Goal: Transaction & Acquisition: Purchase product/service

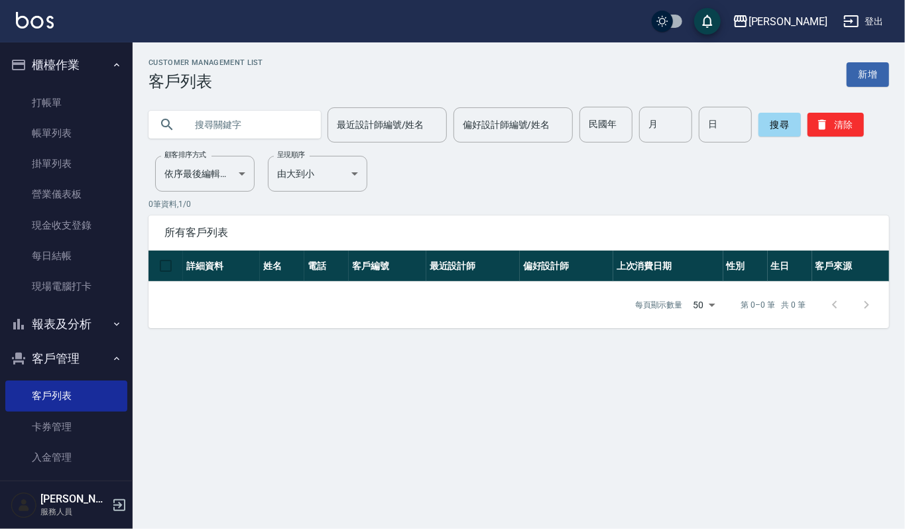
click at [271, 129] on input "text" at bounding box center [248, 125] width 125 height 36
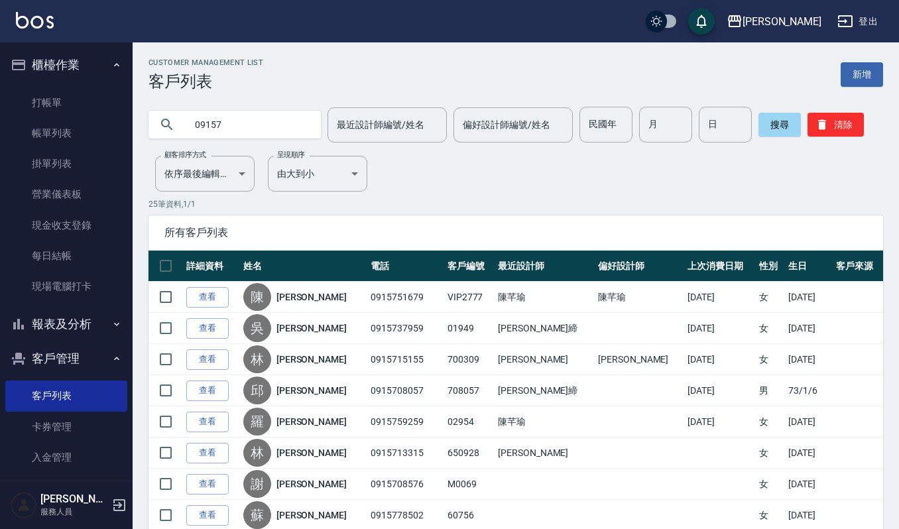
click at [268, 128] on input "09157" at bounding box center [248, 125] width 125 height 36
type input "0915737"
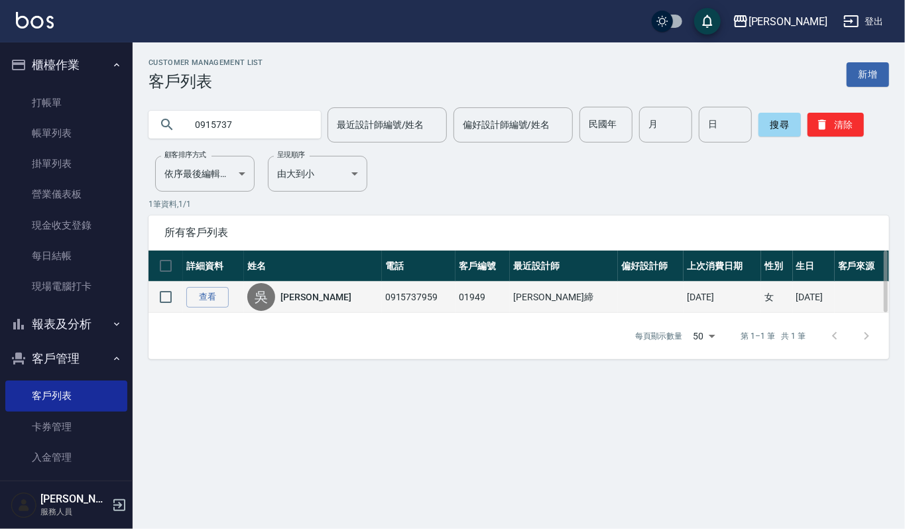
click at [213, 284] on td "查看" at bounding box center [213, 297] width 61 height 31
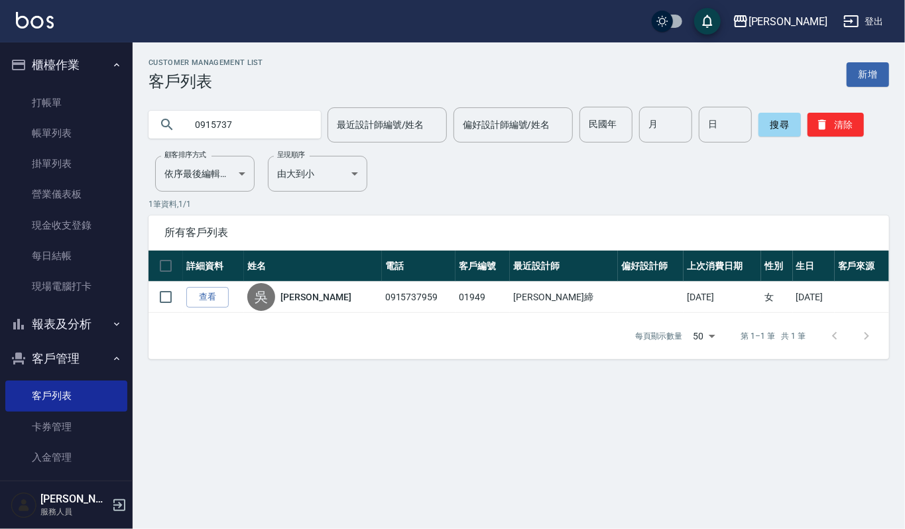
click at [218, 300] on link "查看" at bounding box center [207, 297] width 42 height 21
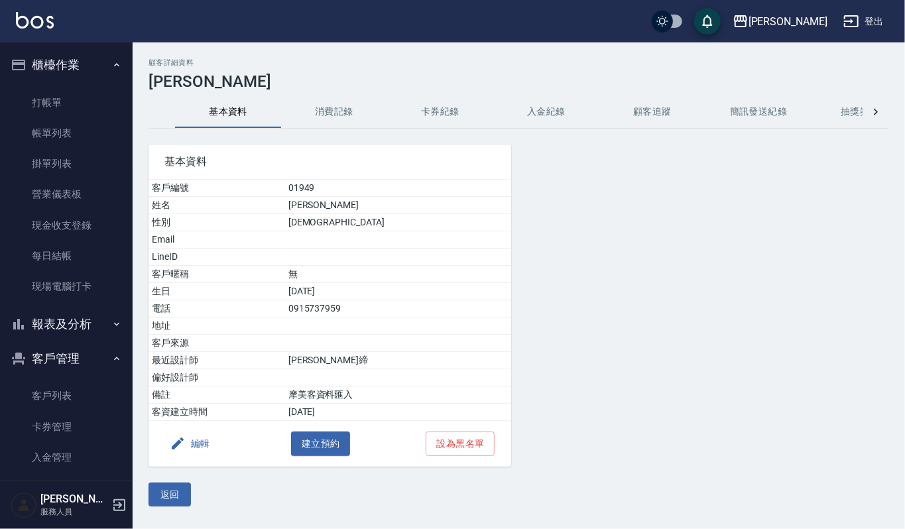
click at [340, 105] on button "消費記錄" at bounding box center [334, 112] width 106 height 32
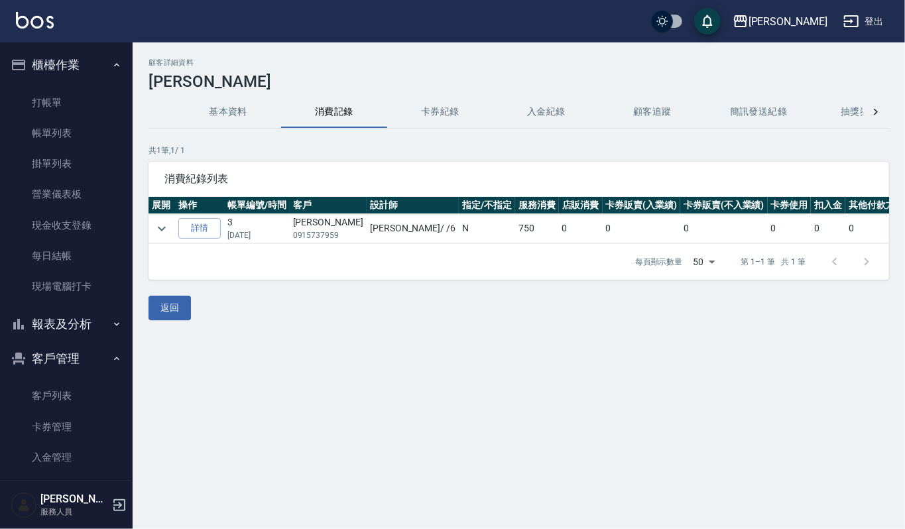
click at [48, 16] on img at bounding box center [35, 20] width 38 height 17
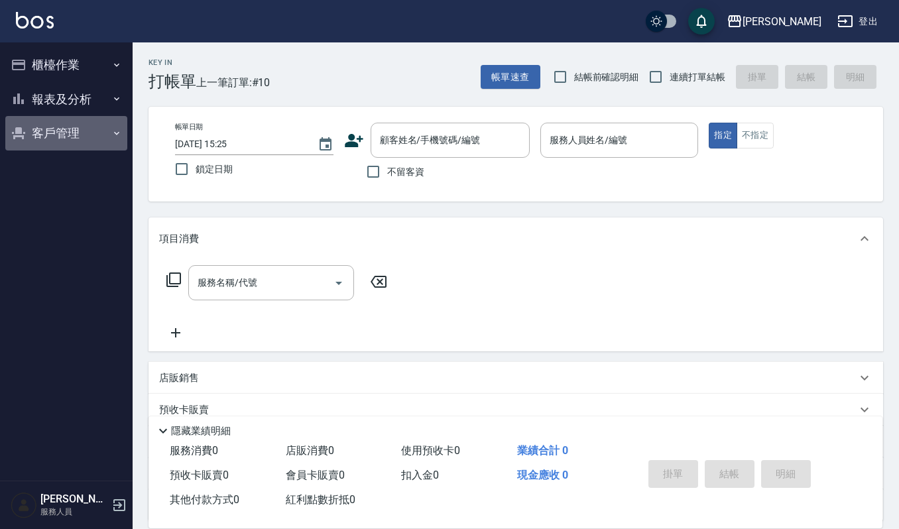
click at [50, 144] on button "客戶管理" at bounding box center [66, 133] width 122 height 34
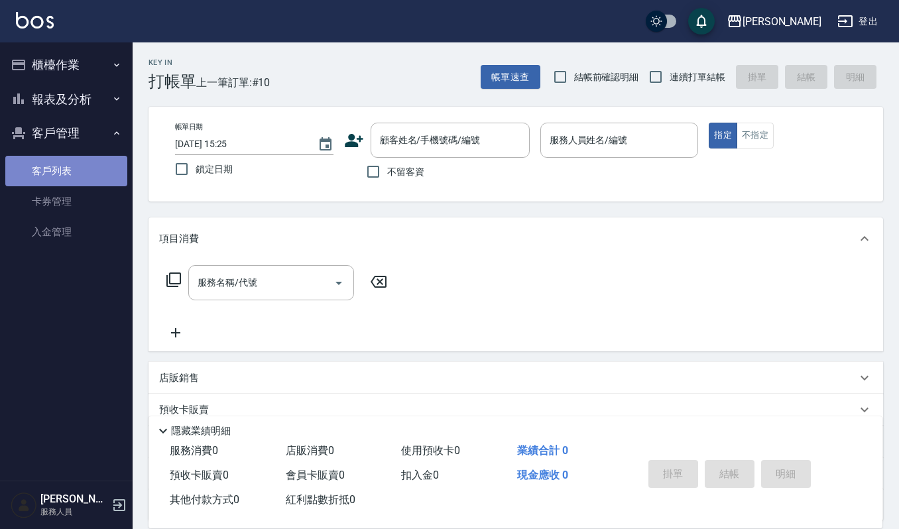
click at [72, 166] on link "客戶列表" at bounding box center [66, 171] width 122 height 30
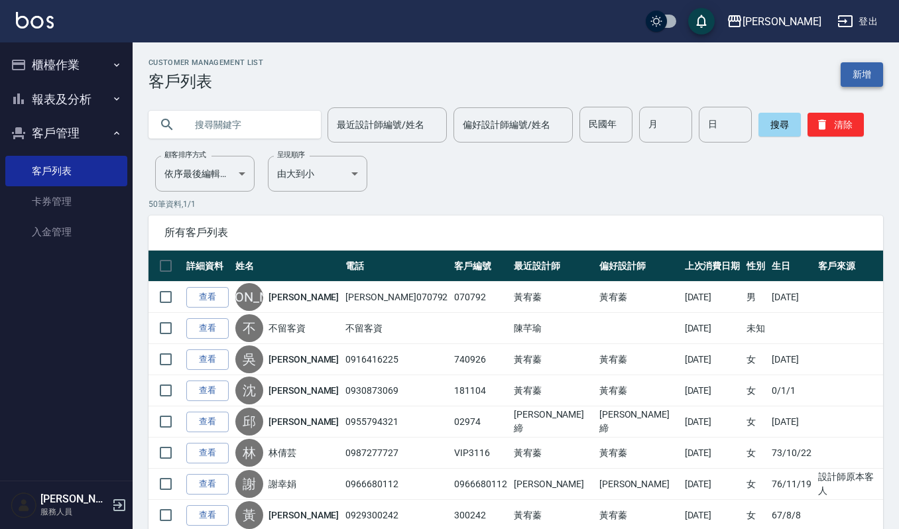
click at [868, 64] on link "新增" at bounding box center [862, 74] width 42 height 25
click at [213, 117] on input "text" at bounding box center [248, 125] width 125 height 36
type input "0922765276"
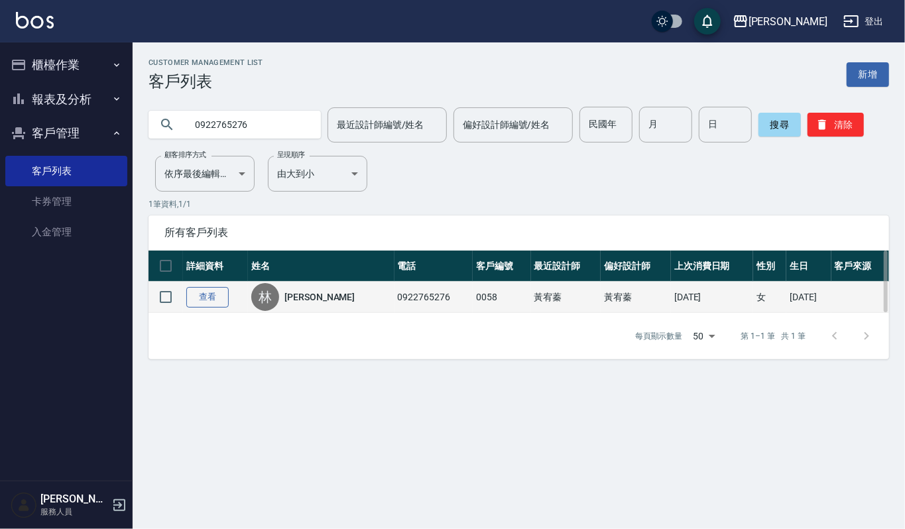
click at [219, 300] on link "查看" at bounding box center [207, 297] width 42 height 21
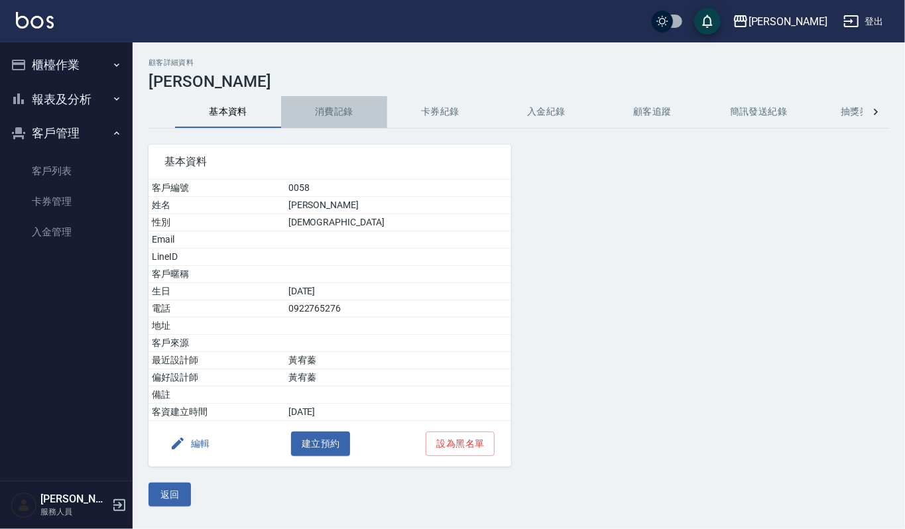
click at [347, 104] on button "消費記錄" at bounding box center [334, 112] width 106 height 32
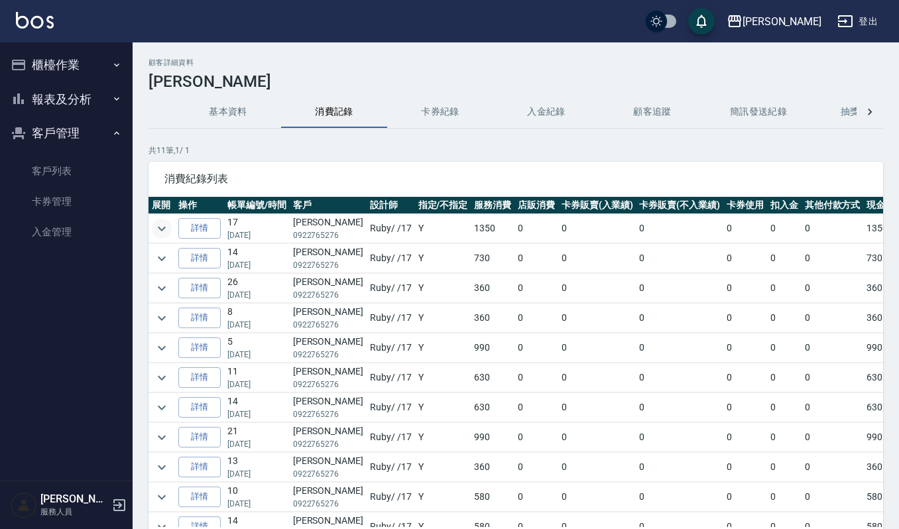
click at [168, 227] on icon "expand row" at bounding box center [162, 229] width 16 height 16
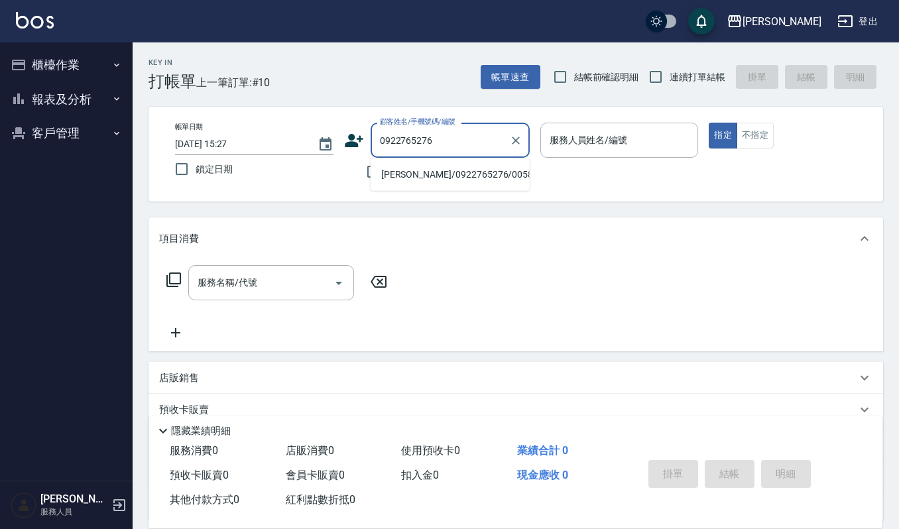
click at [419, 178] on li "林書霙/0922765276/0058" at bounding box center [450, 175] width 159 height 22
type input "林書霙/0922765276/0058"
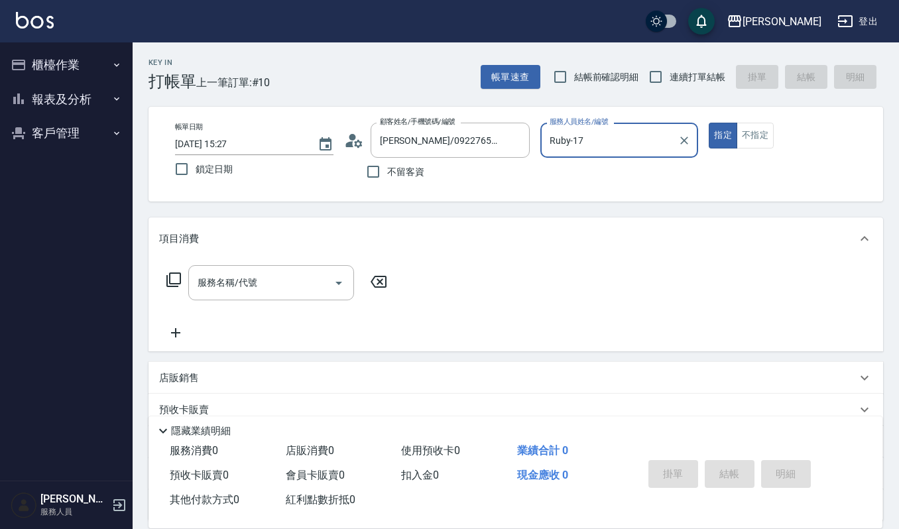
type input "Ruby-17"
click at [284, 274] on input "服務名稱/代號" at bounding box center [261, 282] width 134 height 23
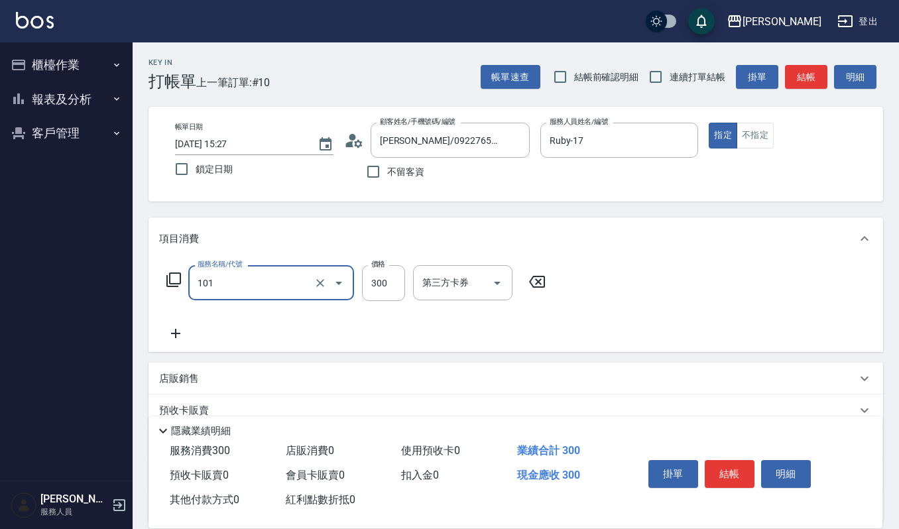
type input "一般洗髮(101)"
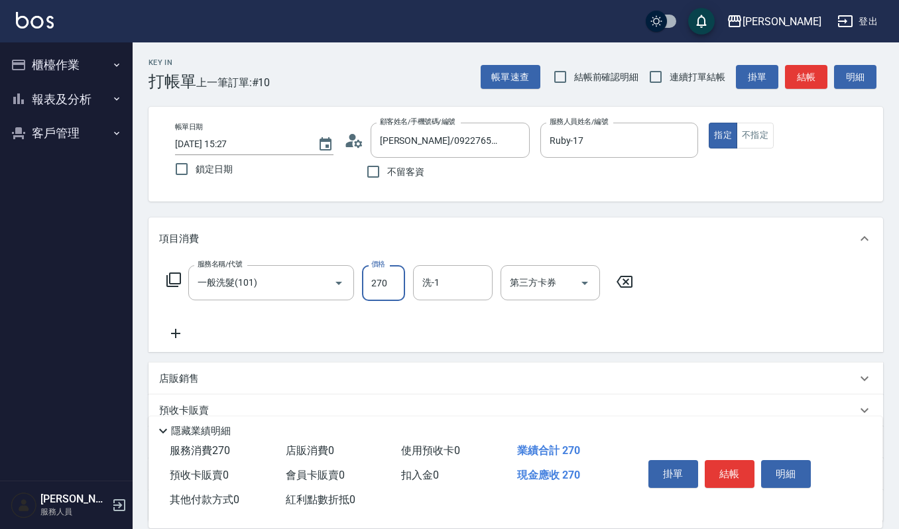
type input "270"
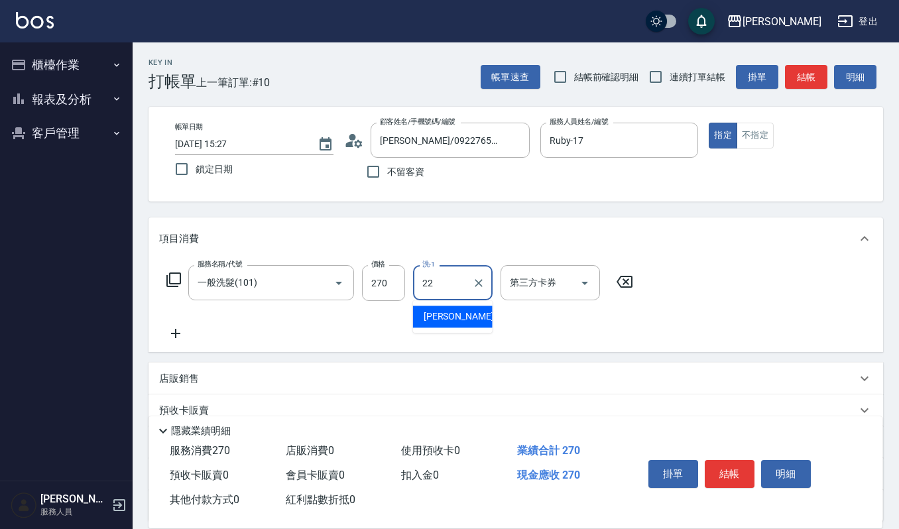
type input "宜芳-22"
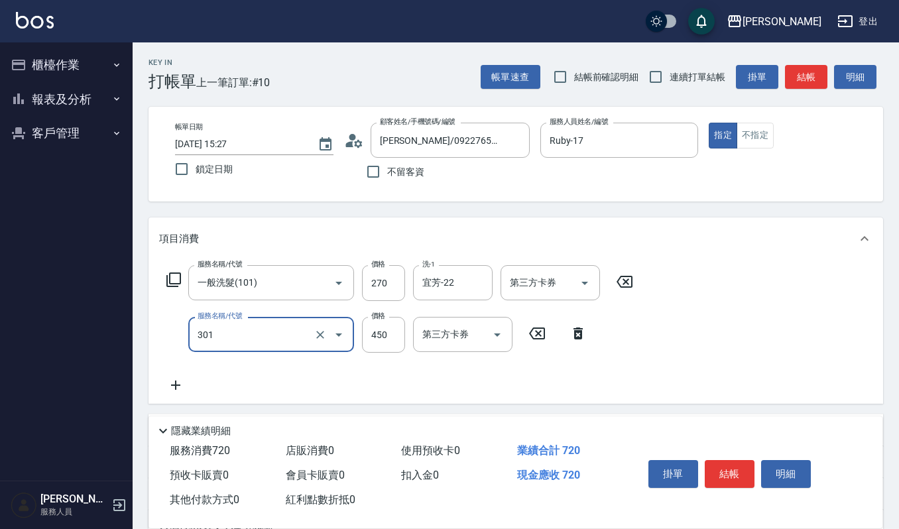
type input "創意剪髮(301)"
type input "405"
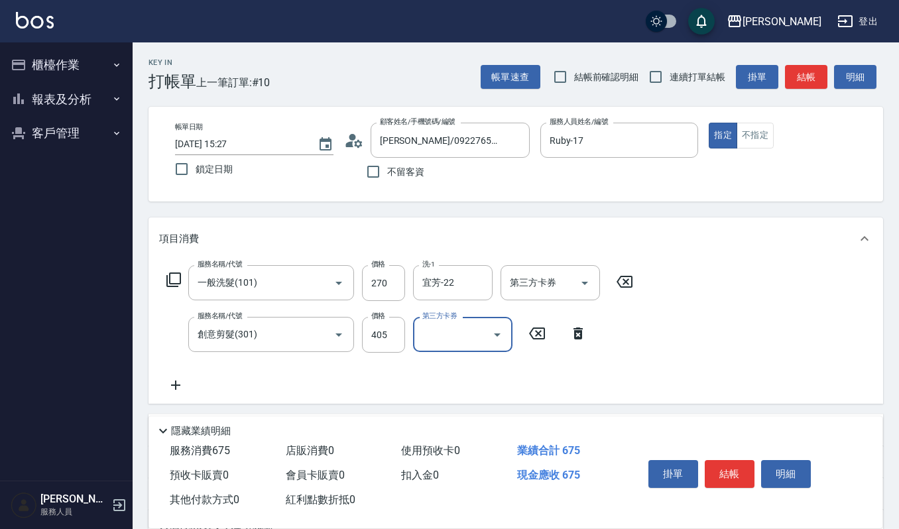
click at [719, 446] on div "掛單 結帳 明細" at bounding box center [746, 476] width 239 height 74
click at [712, 464] on button "結帳" at bounding box center [730, 474] width 50 height 28
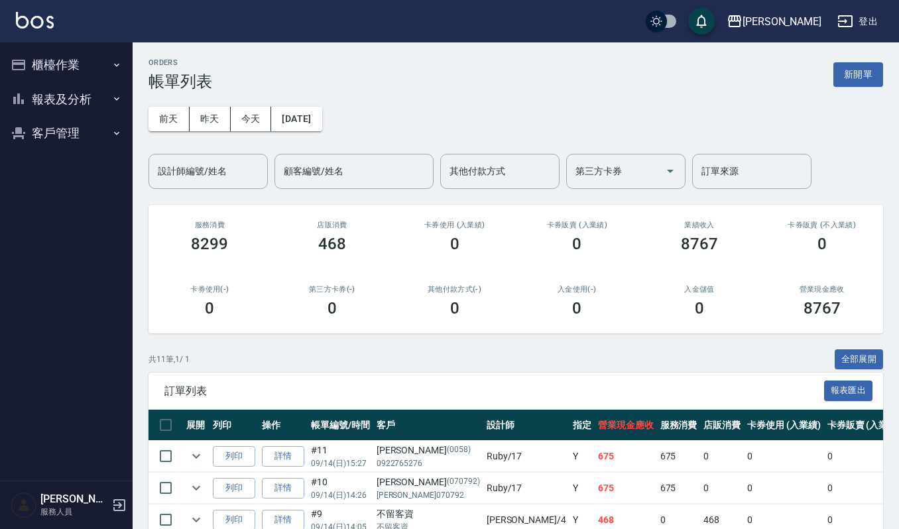
click at [227, 444] on td "列印" at bounding box center [233, 456] width 49 height 31
click at [229, 447] on button "列印" at bounding box center [234, 456] width 42 height 21
click at [510, 78] on div "ORDERS 帳單列表 新開單" at bounding box center [516, 74] width 735 height 32
click at [868, 54] on div "ORDERS 帳單列表 新開單 前天 昨天 今天 2025/09/14 設計師編號/姓名 設計師編號/姓名 顧客編號/姓名 顧客編號/姓名 其他付款方式 其他…" at bounding box center [516, 442] width 766 height 800
click at [866, 69] on button "新開單" at bounding box center [858, 74] width 50 height 25
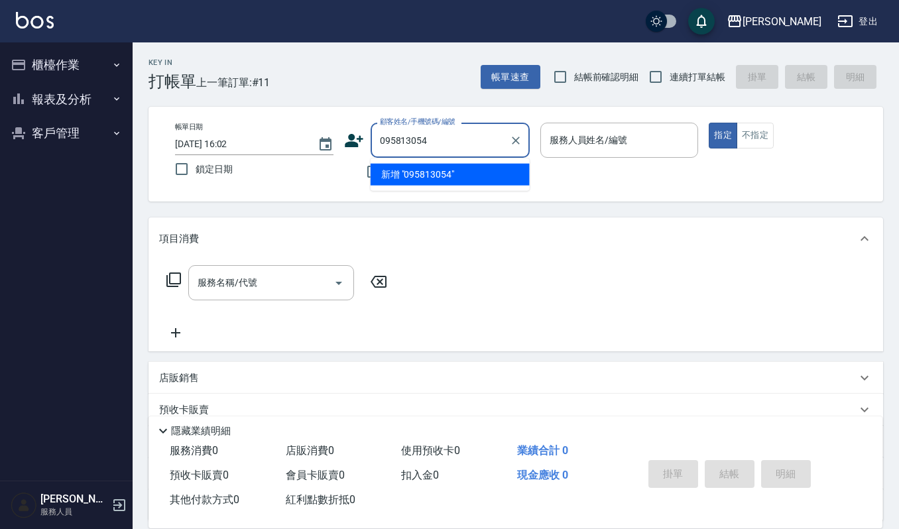
type input "0958130545"
drag, startPoint x: 473, startPoint y: 150, endPoint x: 94, endPoint y: 112, distance: 381.1
click at [95, 112] on div "上越傑森 登出 櫃檯作業 打帳單 帳單列表 掛單列表 營業儀表板 現金收支登錄 每日結帳 現場電腦打卡 報表及分析 報表目錄 店家區間累計表 店家日報表 互助…" at bounding box center [449, 323] width 899 height 646
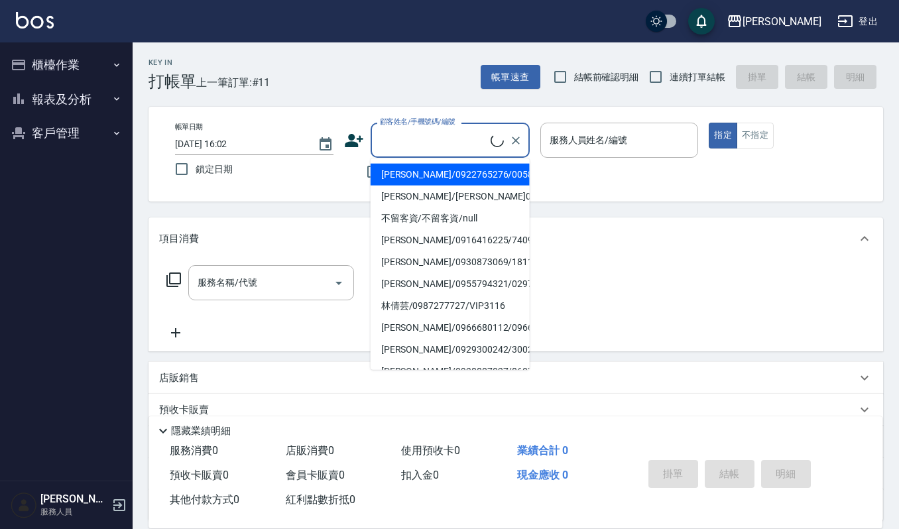
click at [346, 136] on icon at bounding box center [354, 141] width 20 height 20
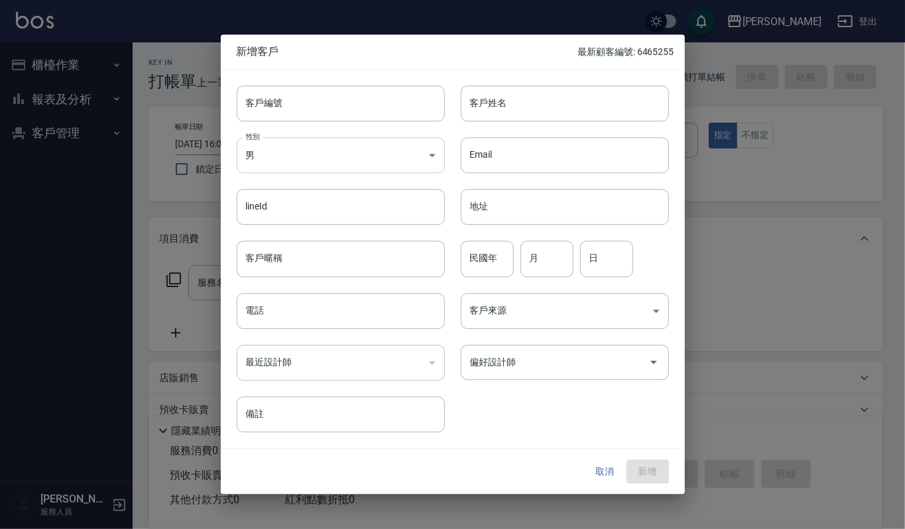
click at [290, 159] on body "上越傑森 登出 櫃檯作業 打帳單 帳單列表 掛單列表 營業儀表板 現金收支登錄 每日結帳 現場電腦打卡 報表及分析 報表目錄 店家區間累計表 店家日報表 互助…" at bounding box center [452, 323] width 905 height 646
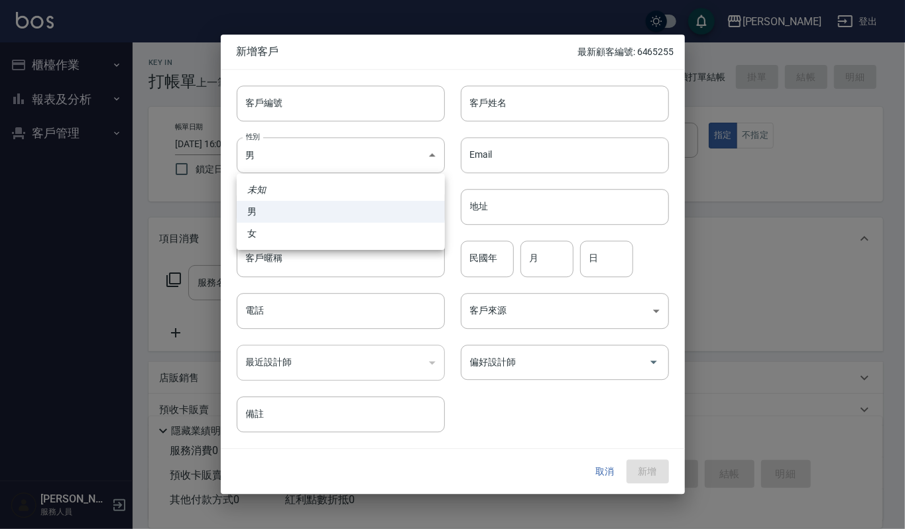
click at [263, 229] on li "女" at bounding box center [341, 234] width 208 height 22
type input "[DEMOGRAPHIC_DATA]"
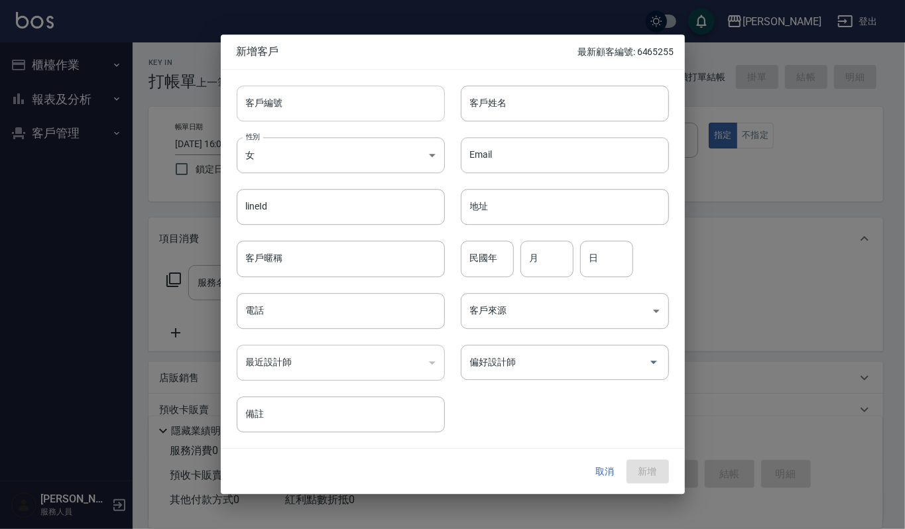
click at [308, 109] on input "客戶編號" at bounding box center [341, 104] width 208 height 36
type input "731128"
click at [537, 109] on input "客戶姓名" at bounding box center [565, 104] width 208 height 36
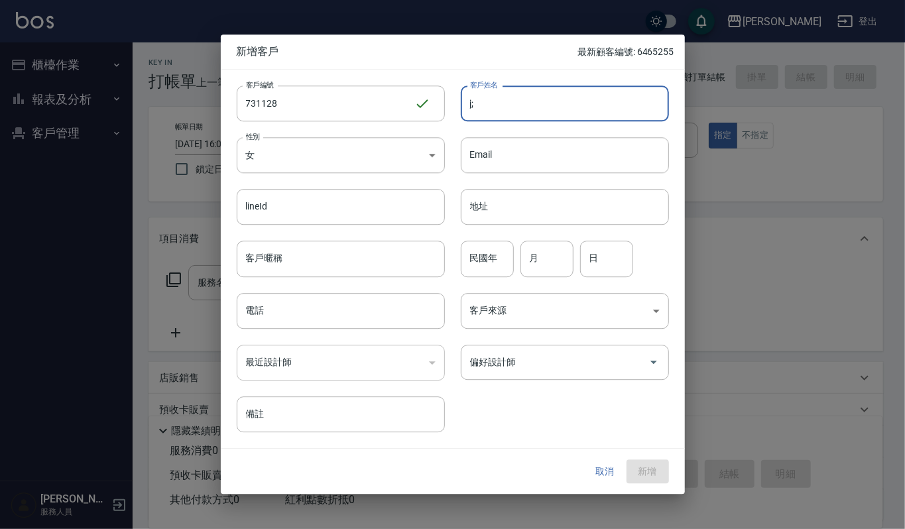
type input "j"
type input "王心佩"
click at [489, 245] on div "民國年 民國年" at bounding box center [487, 259] width 53 height 36
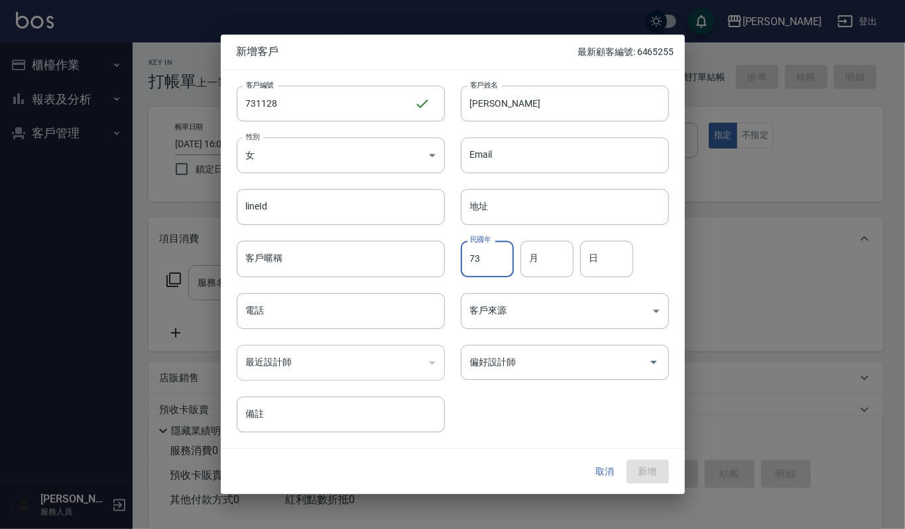
type input "73"
type input "11"
type input "28"
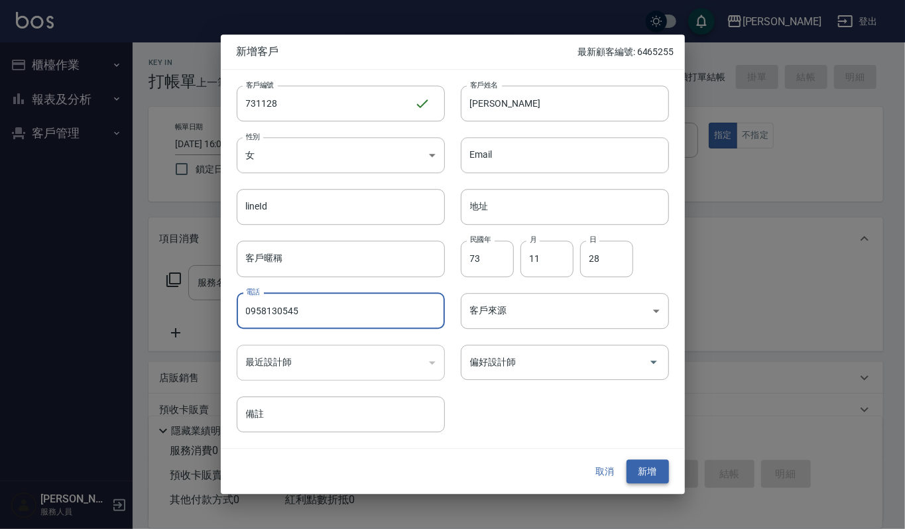
type input "0958130545"
click at [648, 470] on button "新增" at bounding box center [647, 471] width 42 height 25
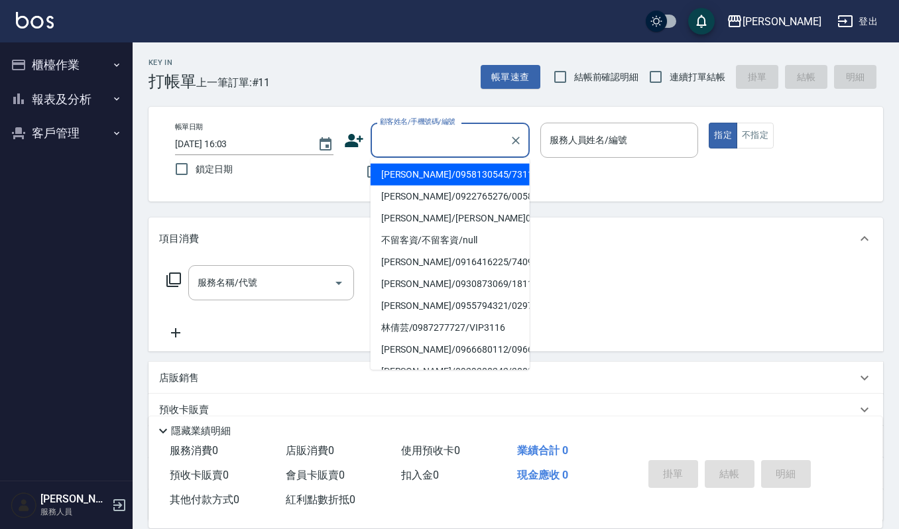
click at [406, 129] on input "顧客姓名/手機號碼/編號" at bounding box center [440, 140] width 127 height 23
click at [443, 176] on li "王心佩/0958130545/731128" at bounding box center [450, 175] width 159 height 22
type input "王心佩/0958130545/731128"
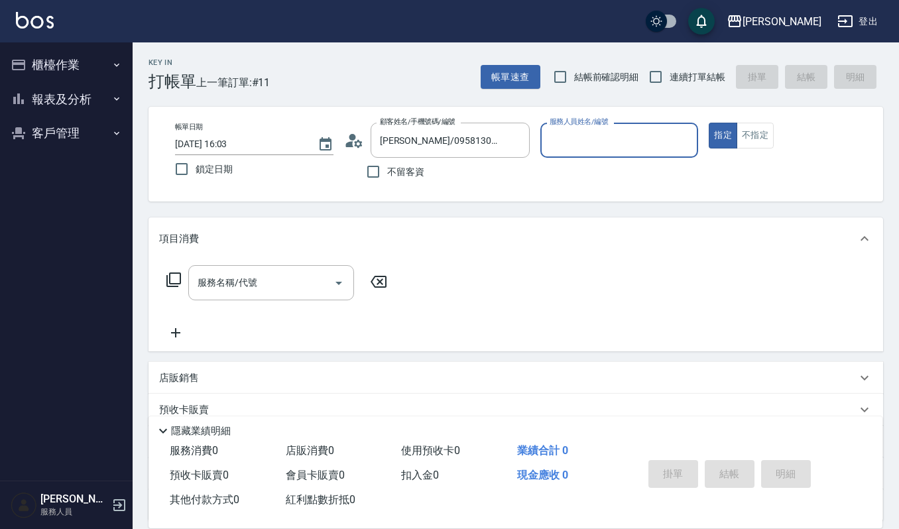
click at [684, 144] on input "服務人員姓名/編號" at bounding box center [619, 140] width 147 height 23
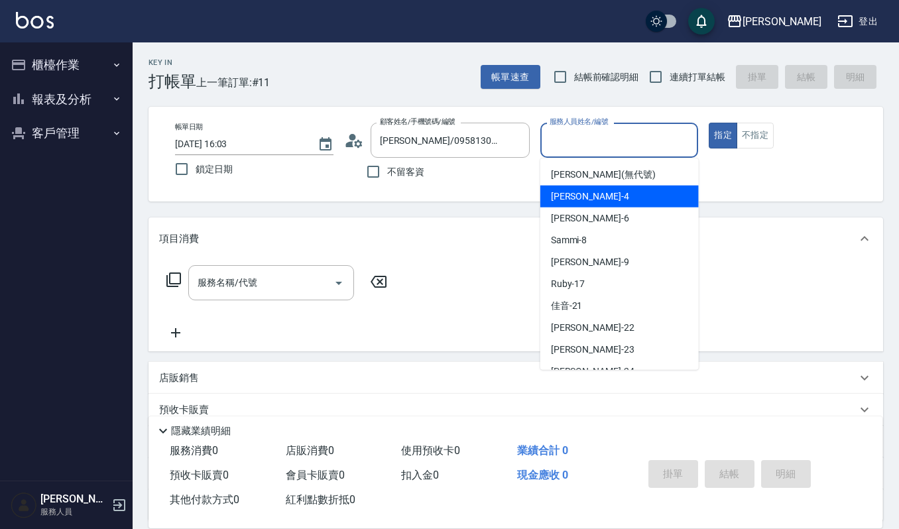
click at [642, 206] on div "吉兒 -4" at bounding box center [619, 197] width 158 height 22
click at [635, 134] on input "吉兒-4" at bounding box center [609, 140] width 127 height 23
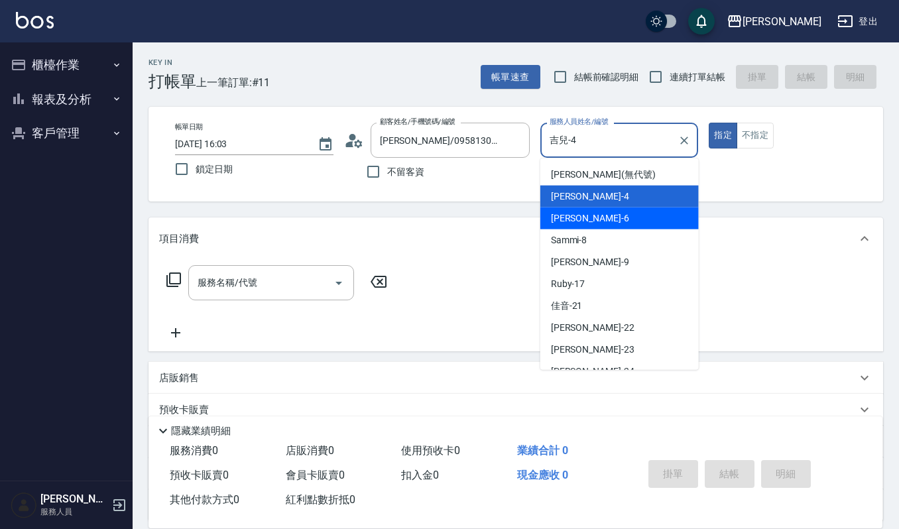
click at [615, 213] on div "Joalin -6" at bounding box center [619, 219] width 158 height 22
type input "Joalin-6"
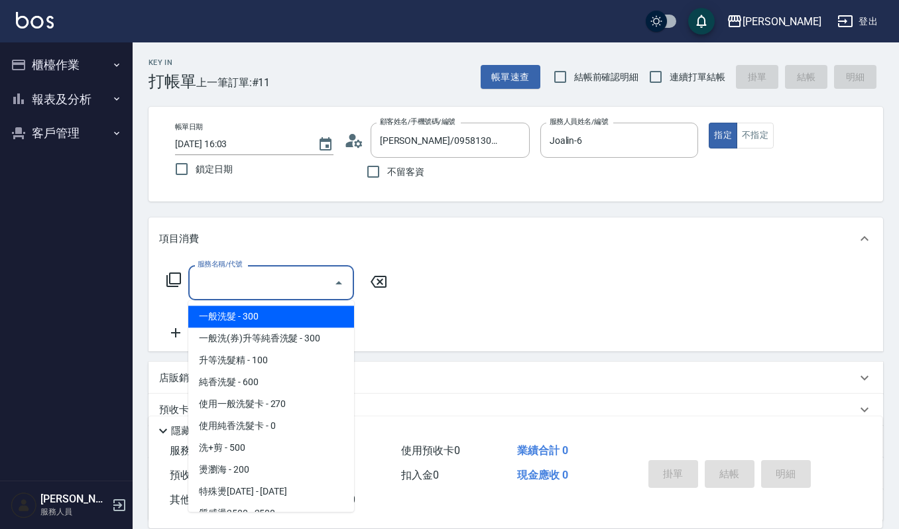
click at [259, 278] on input "服務名稱/代號" at bounding box center [261, 282] width 134 height 23
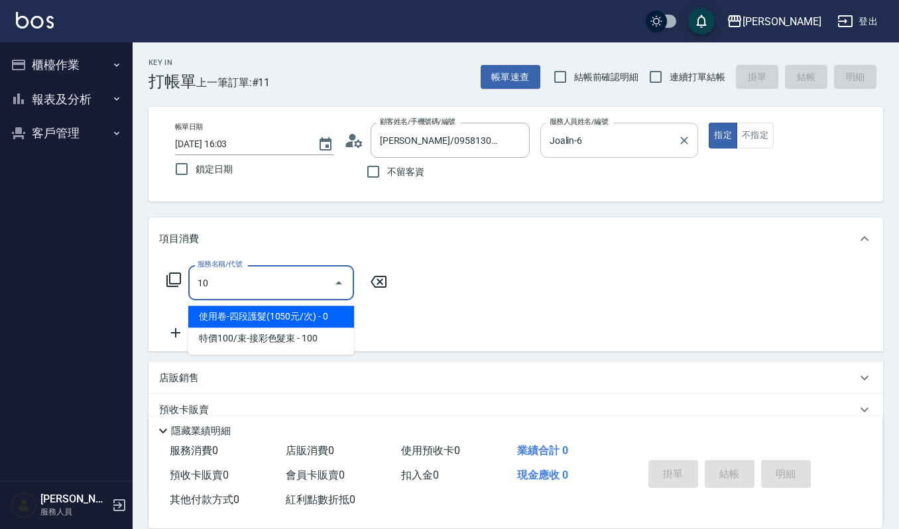
type input "1"
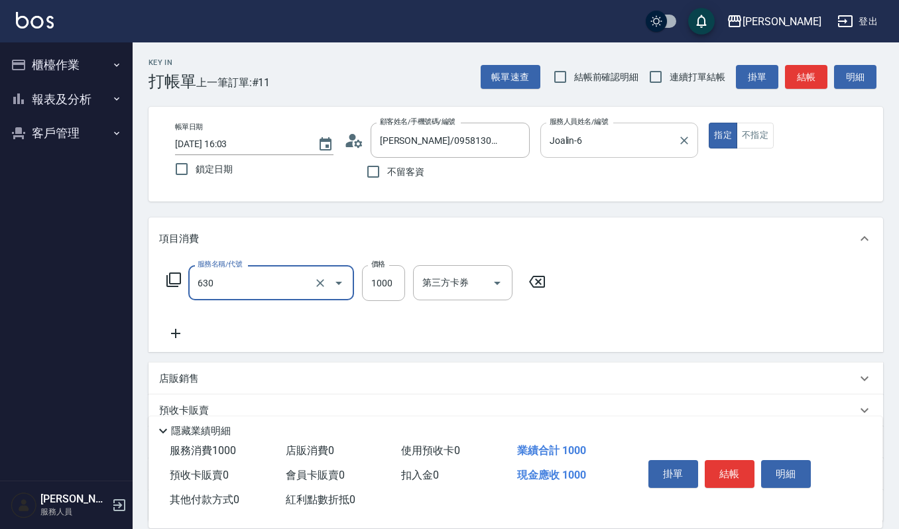
type input "洗+頭皮保養(630)"
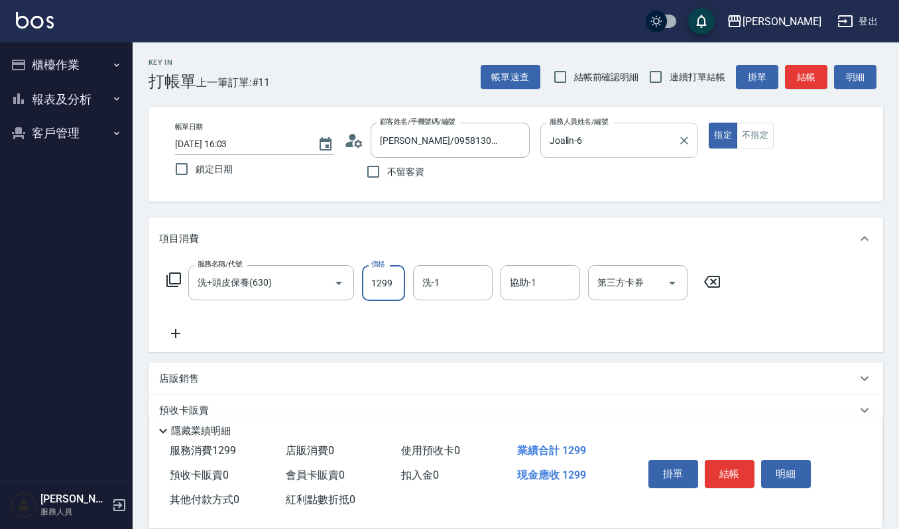
type input "1299"
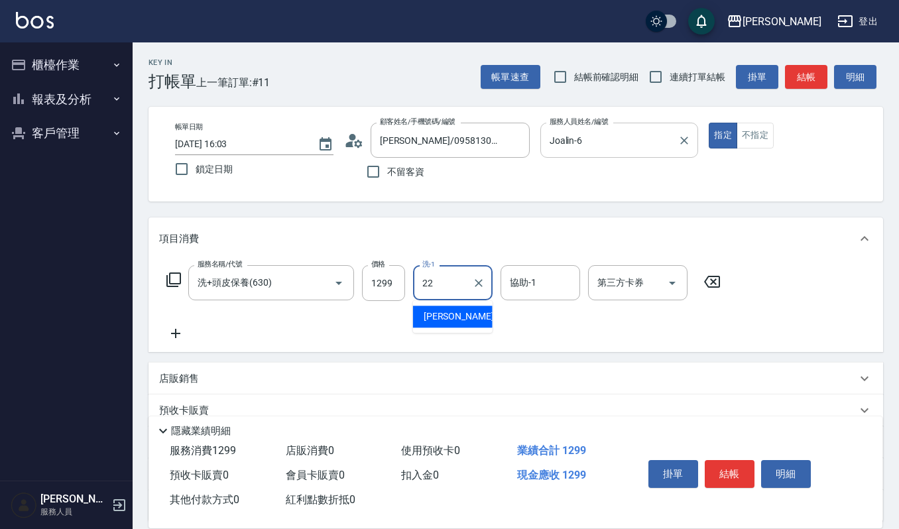
type input "宜芳-22"
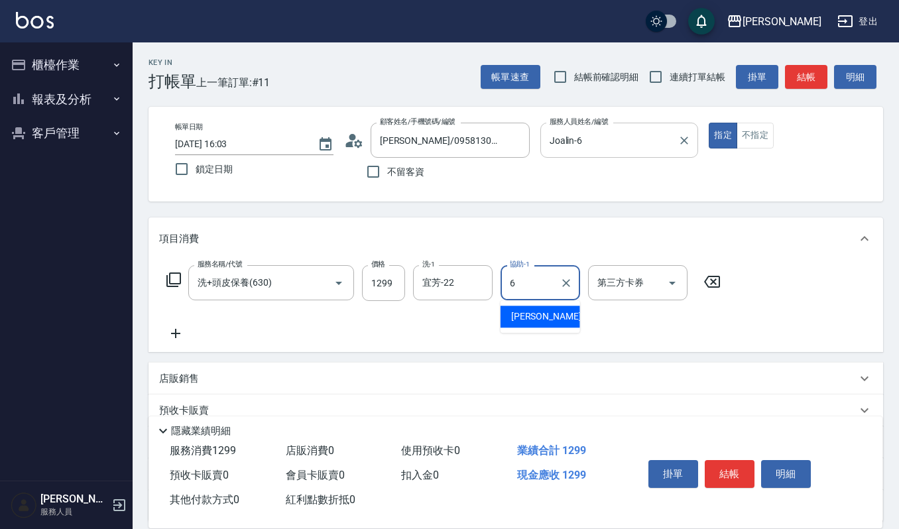
type input "Joalin-6"
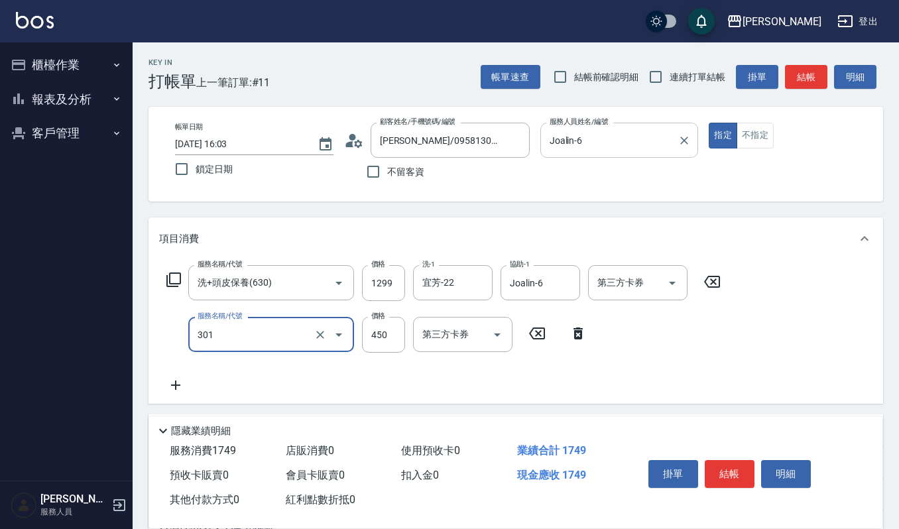
type input "創意剪髮(301)"
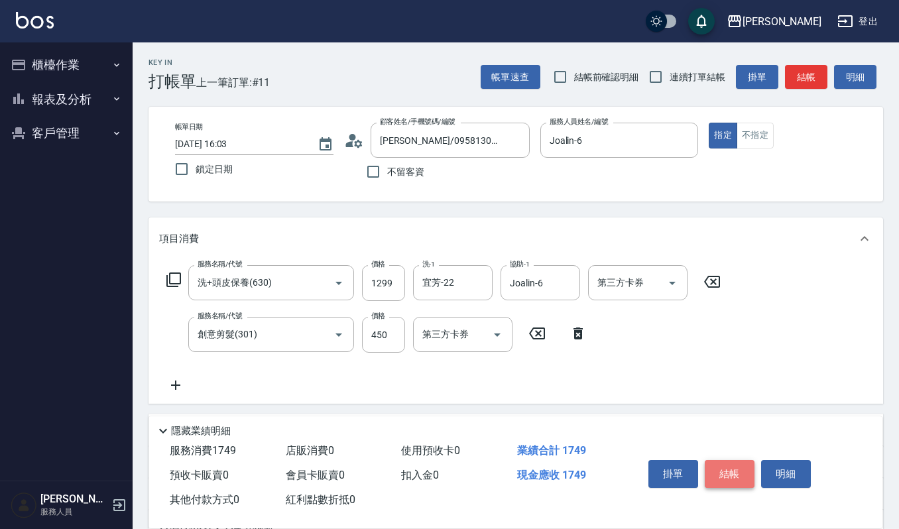
click at [712, 473] on button "結帳" at bounding box center [730, 474] width 50 height 28
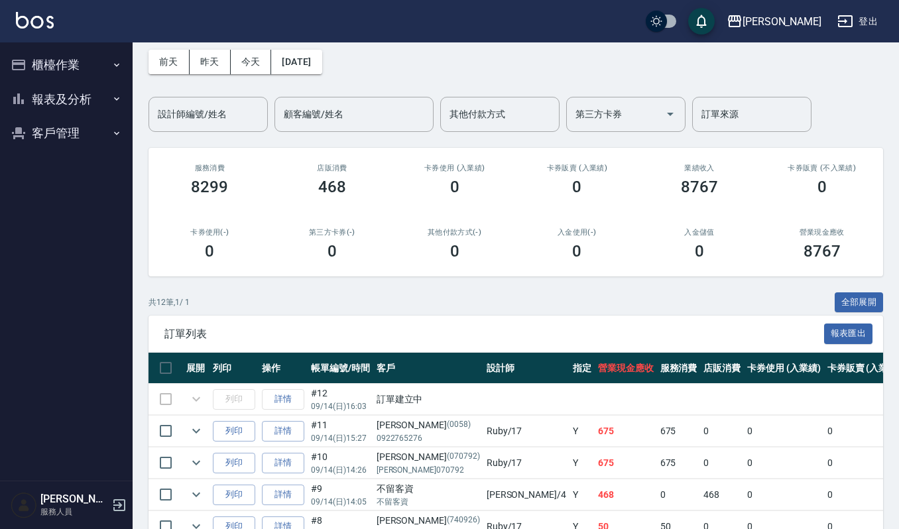
scroll to position [88, 0]
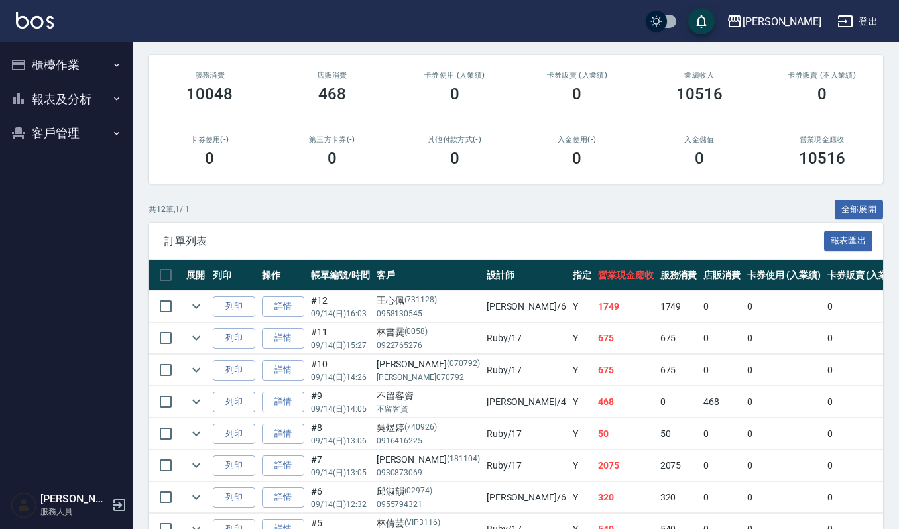
scroll to position [176, 0]
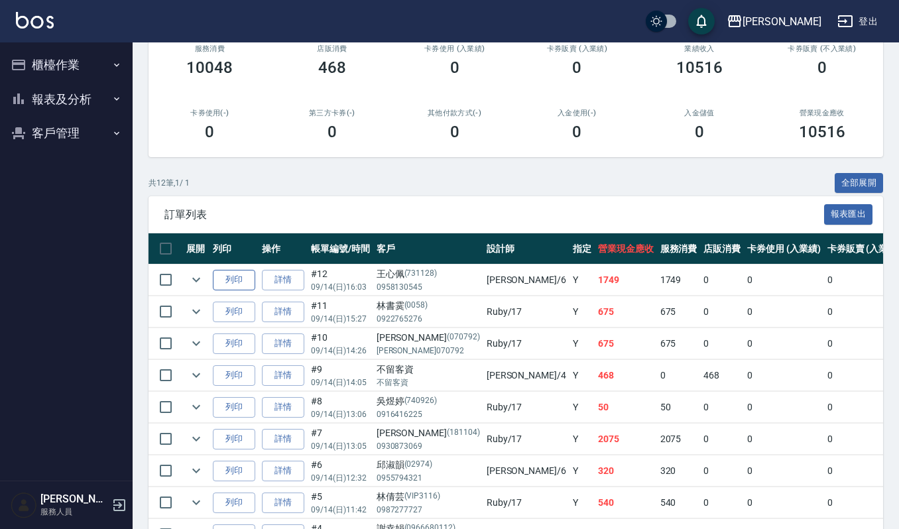
click at [248, 276] on button "列印" at bounding box center [234, 280] width 42 height 21
click at [94, 68] on button "櫃檯作業" at bounding box center [66, 65] width 122 height 34
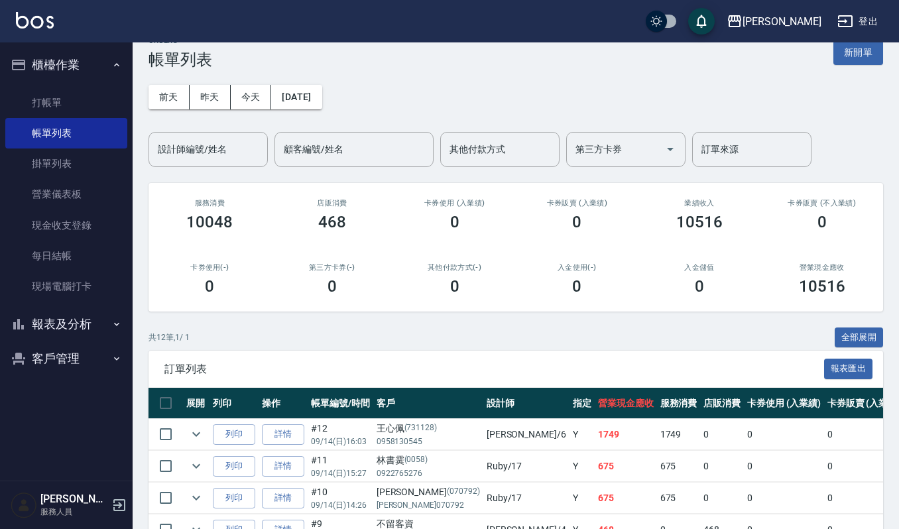
scroll to position [0, 0]
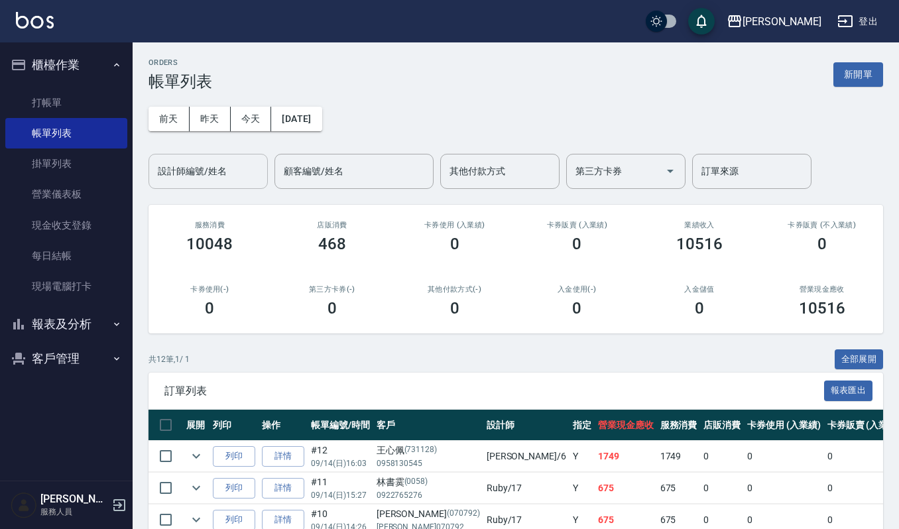
click at [203, 186] on div "設計師編號/姓名" at bounding box center [208, 171] width 119 height 35
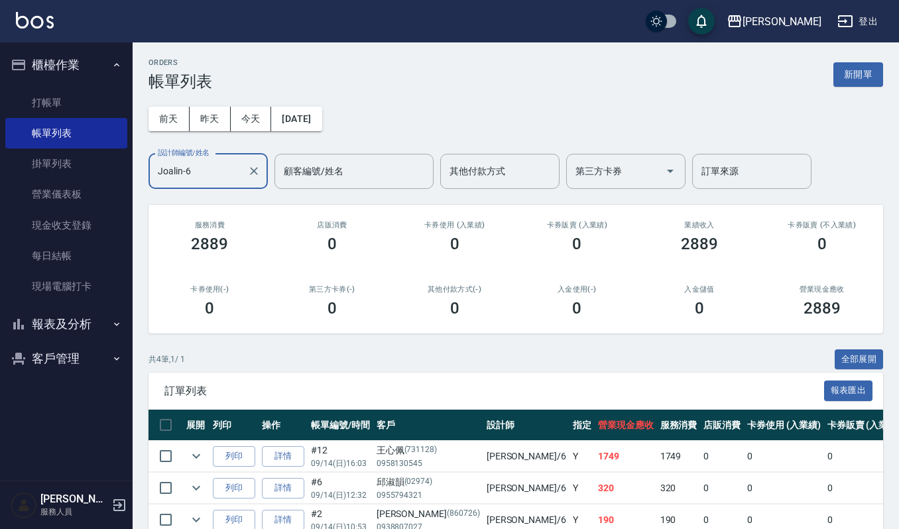
type input "Joalin-6"
click at [898, 499] on div "ORDERS 帳單列表 新開單 前天 昨天 今天 2025/09/14 設計師編號/姓名 Joalin-6 設計師編號/姓名 顧客編號/姓名 顧客編號/姓名 …" at bounding box center [516, 330] width 766 height 577
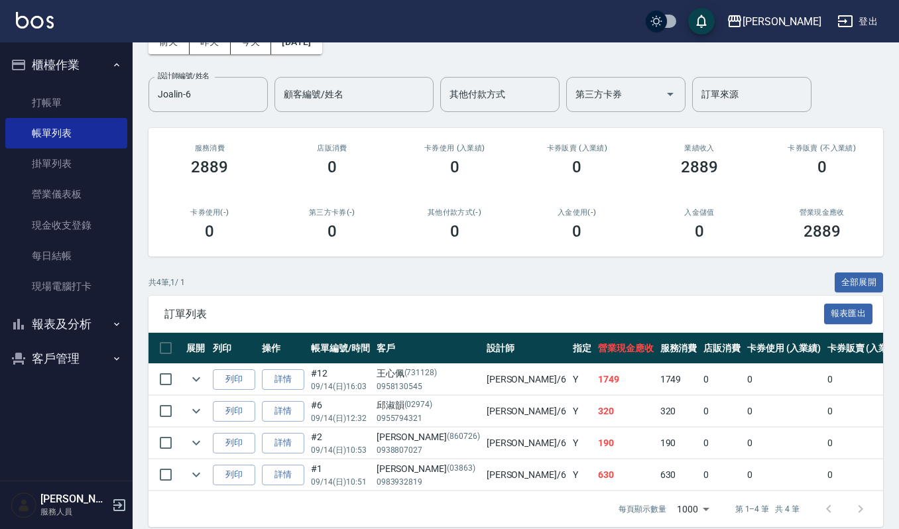
scroll to position [106, 0]
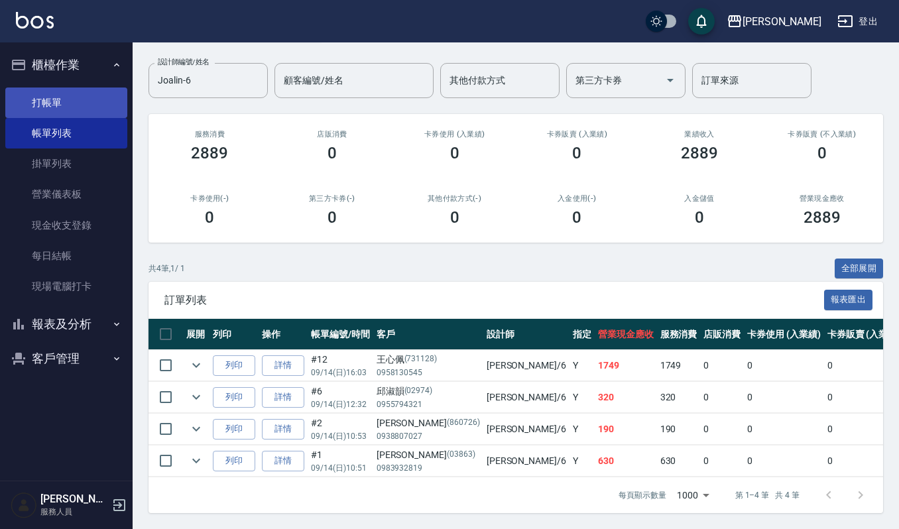
click at [86, 96] on link "打帳單" at bounding box center [66, 103] width 122 height 30
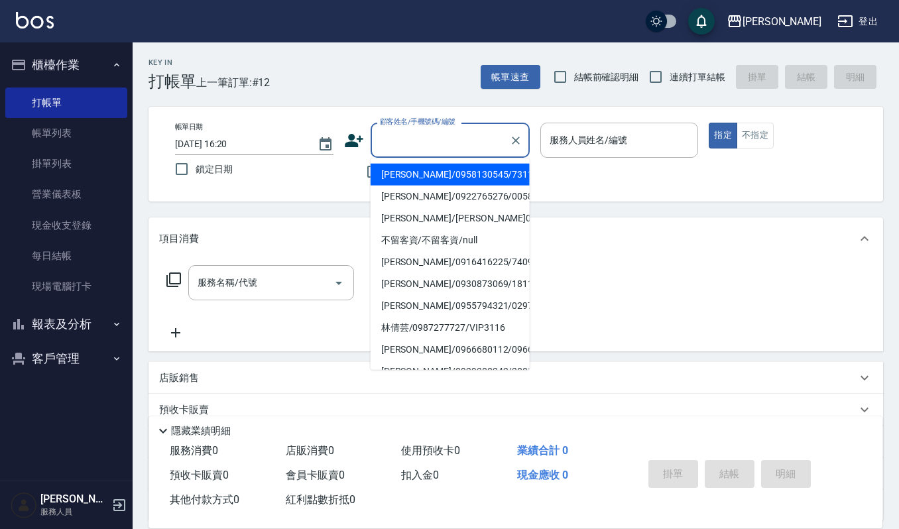
click at [459, 139] on input "顧客姓名/手機號碼/編號" at bounding box center [440, 140] width 127 height 23
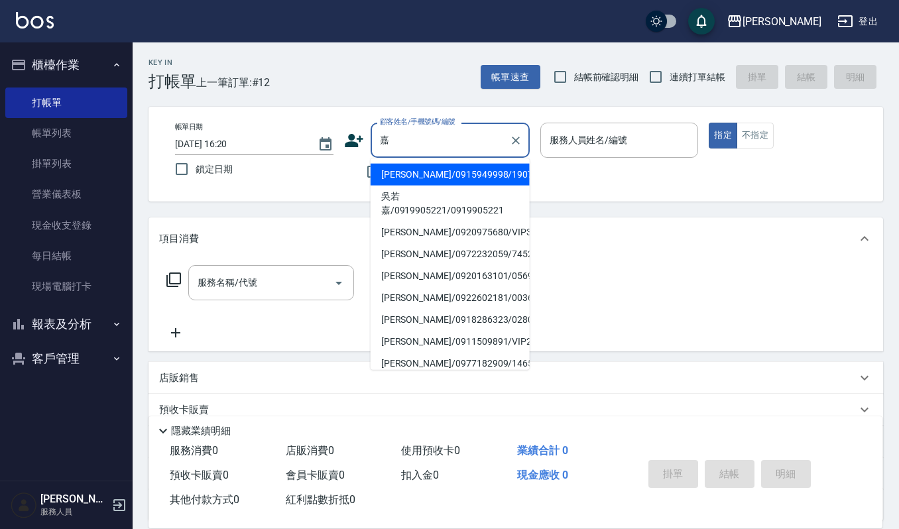
click at [422, 320] on li "陳嘉慧/0918286323/02800" at bounding box center [450, 320] width 159 height 22
type input "陳嘉慧/0918286323/02800"
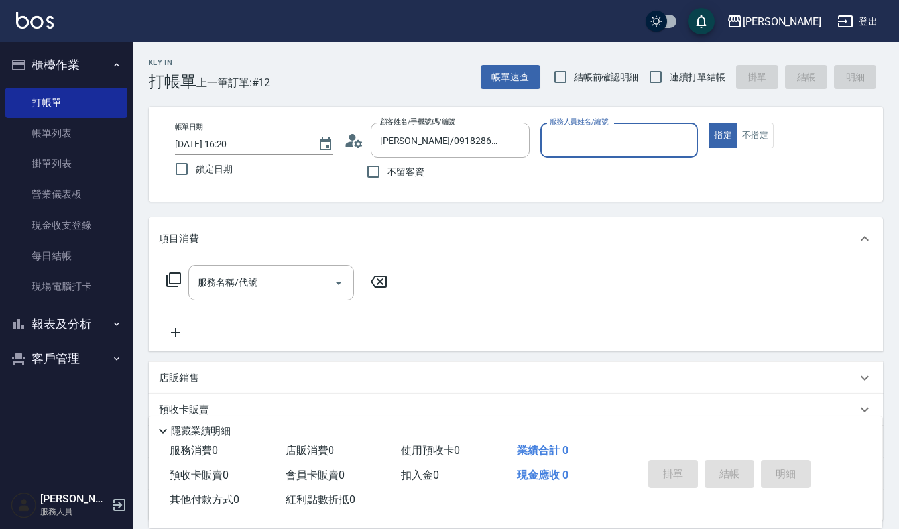
type input "Joalin-6"
click at [273, 284] on input "服務名稱/代號" at bounding box center [261, 282] width 134 height 23
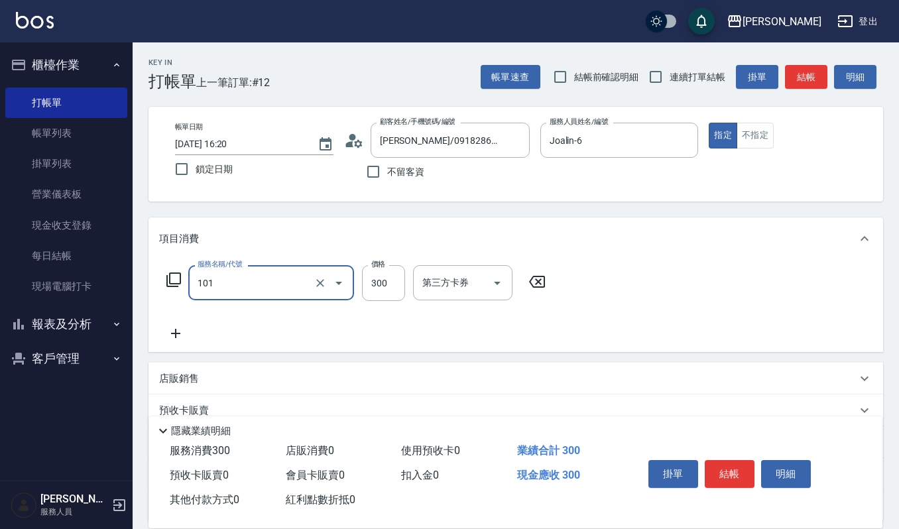
type input "一般洗髮(101)"
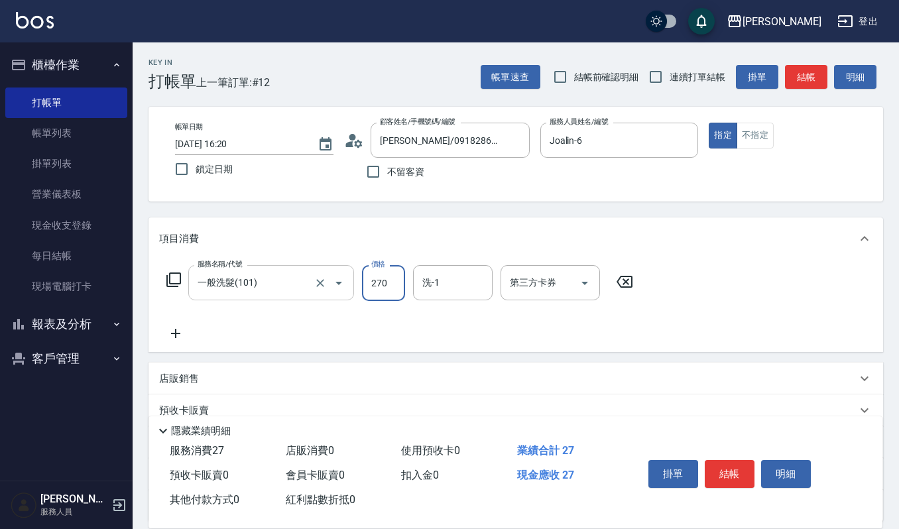
type input "270"
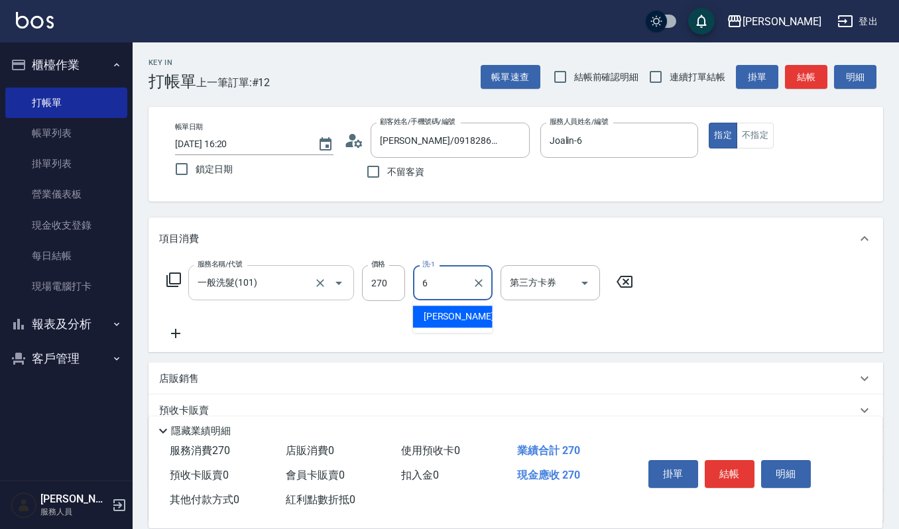
type input "Joalin-6"
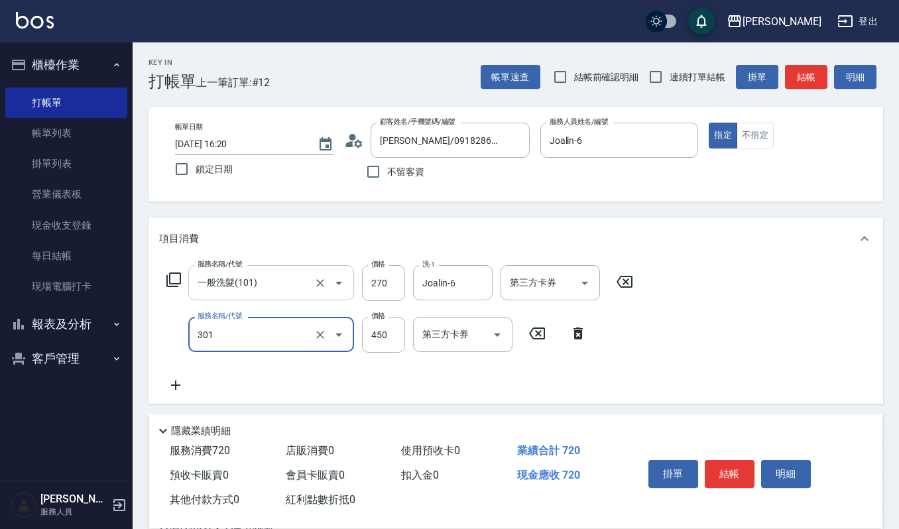
type input "創意剪髮(301)"
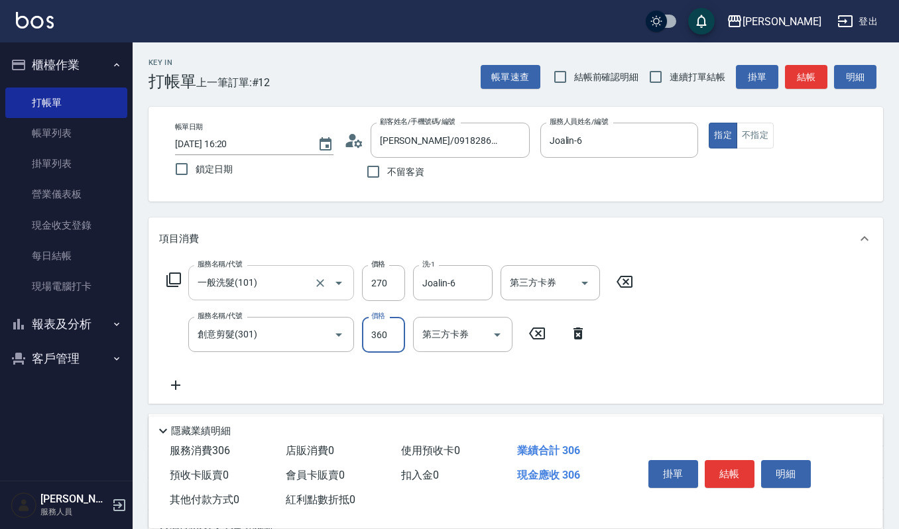
type input "360"
click at [731, 467] on button "結帳" at bounding box center [730, 474] width 50 height 28
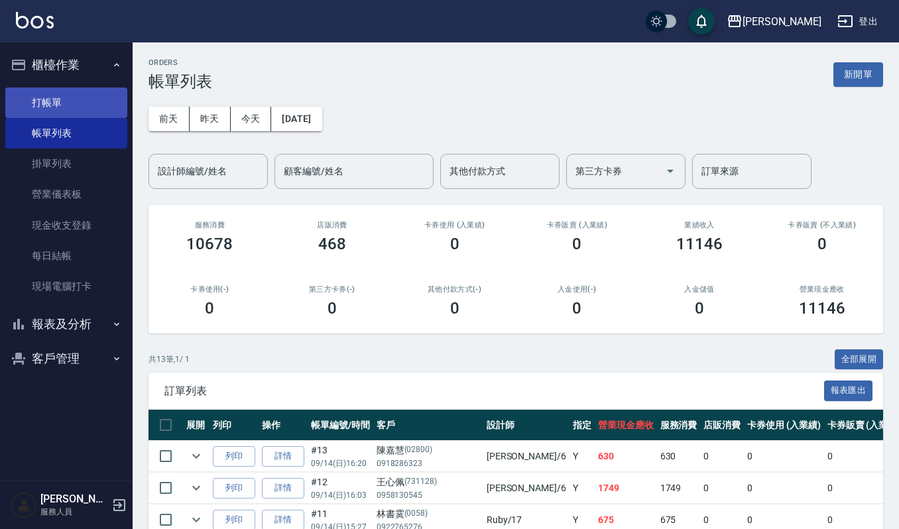
click at [48, 102] on link "打帳單" at bounding box center [66, 103] width 122 height 30
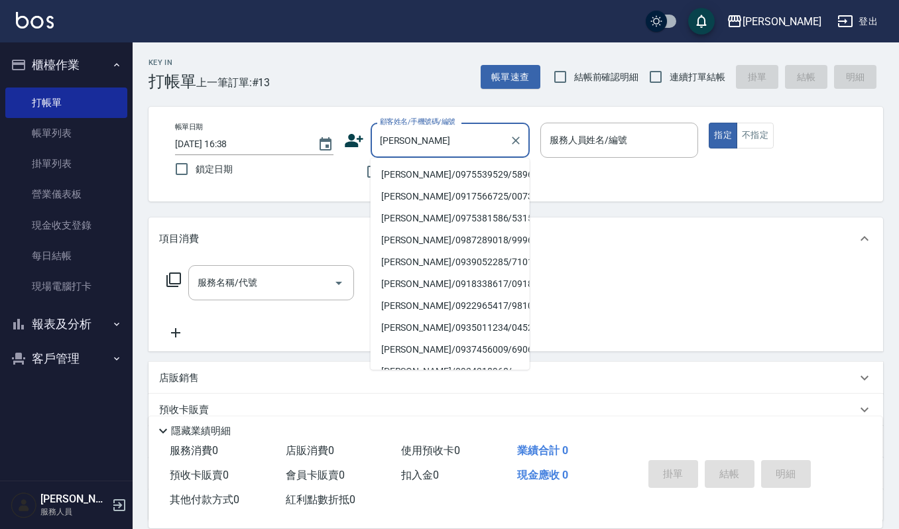
type input "盧千惠/0975539529/5896"
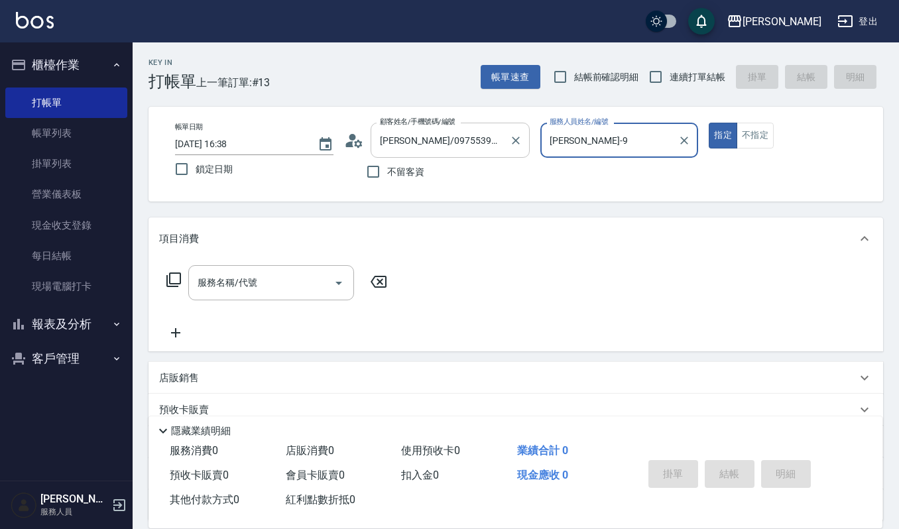
type input "Ivy艾薇-9"
click at [709, 123] on button "指定" at bounding box center [723, 136] width 29 height 26
type button "true"
drag, startPoint x: 651, startPoint y: 133, endPoint x: 621, endPoint y: 143, distance: 32.3
click at [642, 136] on input "Ivy艾薇-9" at bounding box center [609, 140] width 127 height 23
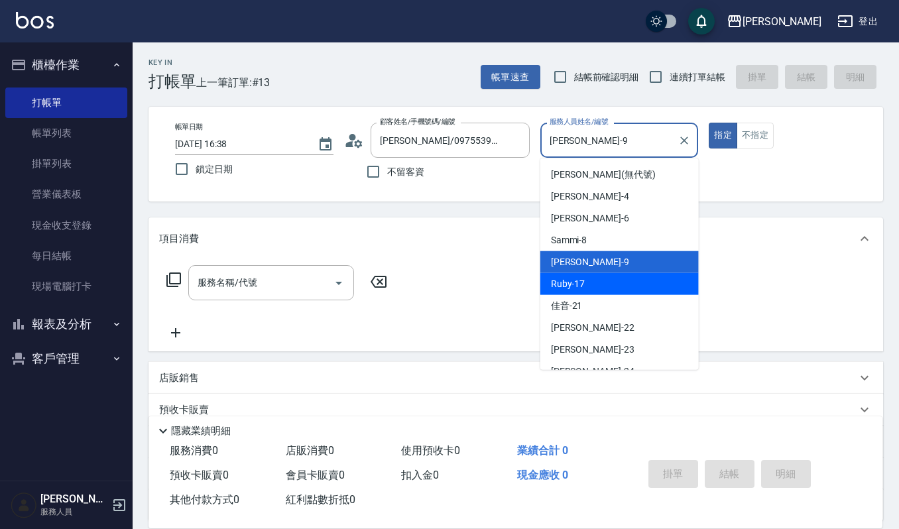
click at [568, 284] on span "Ruby -17" at bounding box center [568, 284] width 34 height 14
type input "Ruby-17"
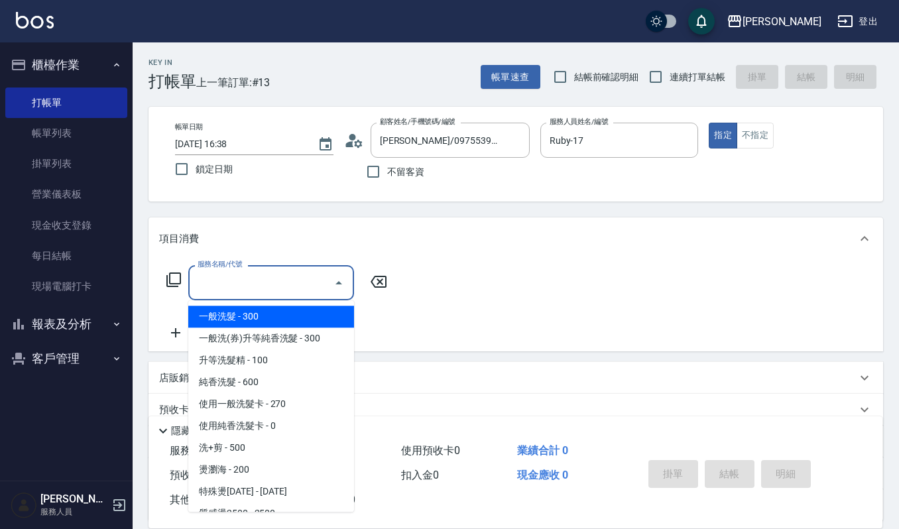
click at [288, 286] on input "服務名稱/代號" at bounding box center [261, 282] width 134 height 23
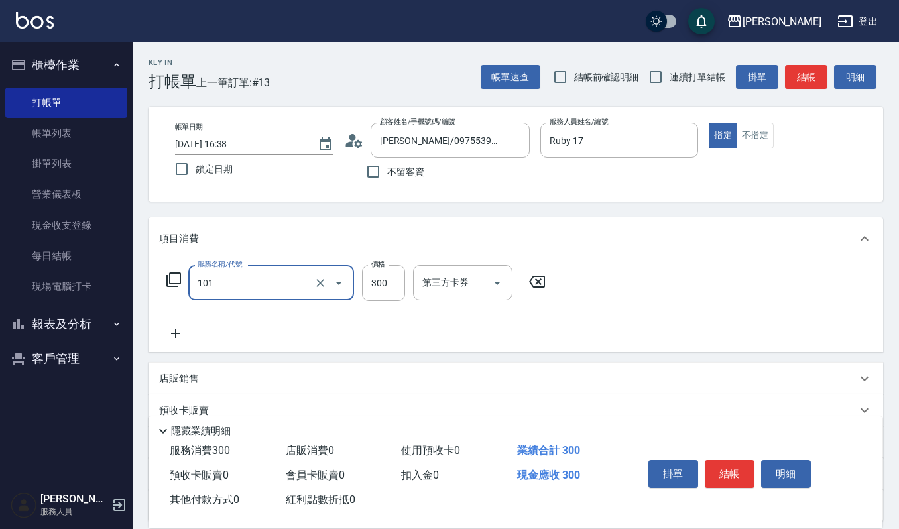
type input "一般洗髮(101)"
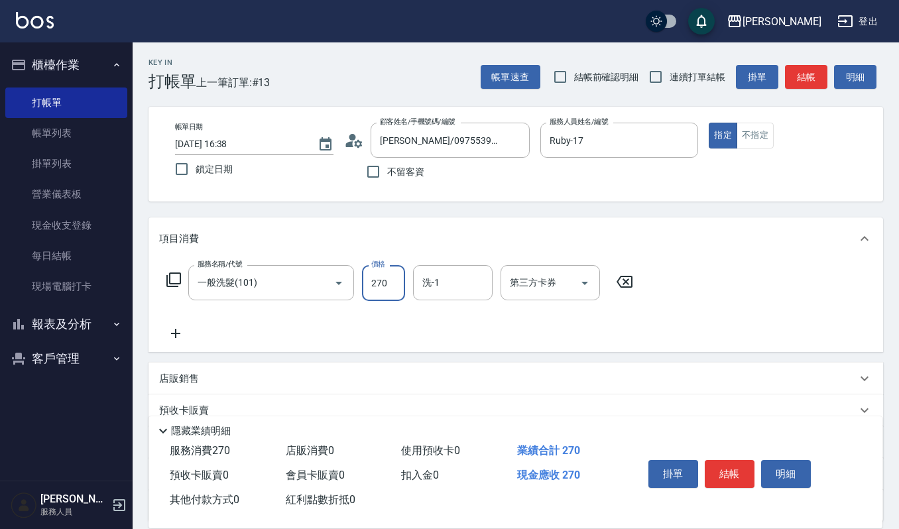
type input "270"
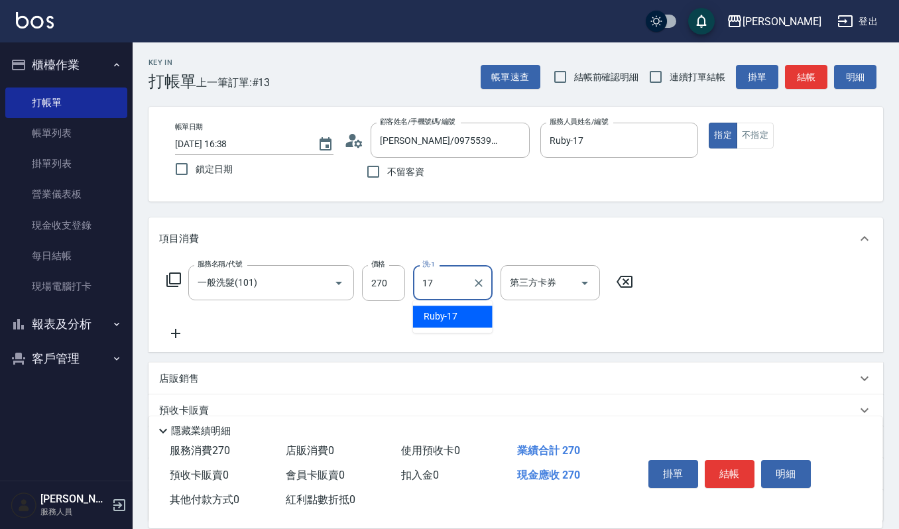
type input "Ruby-17"
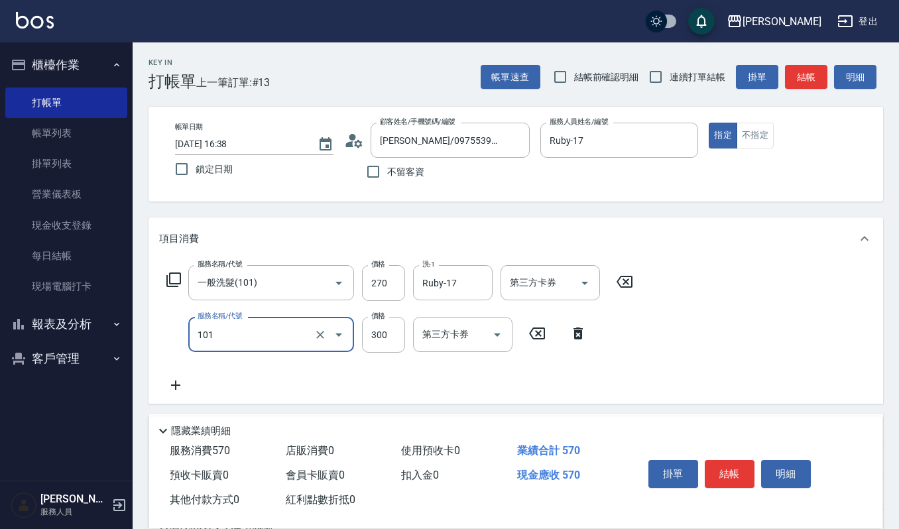
type input "一般洗髮(101)"
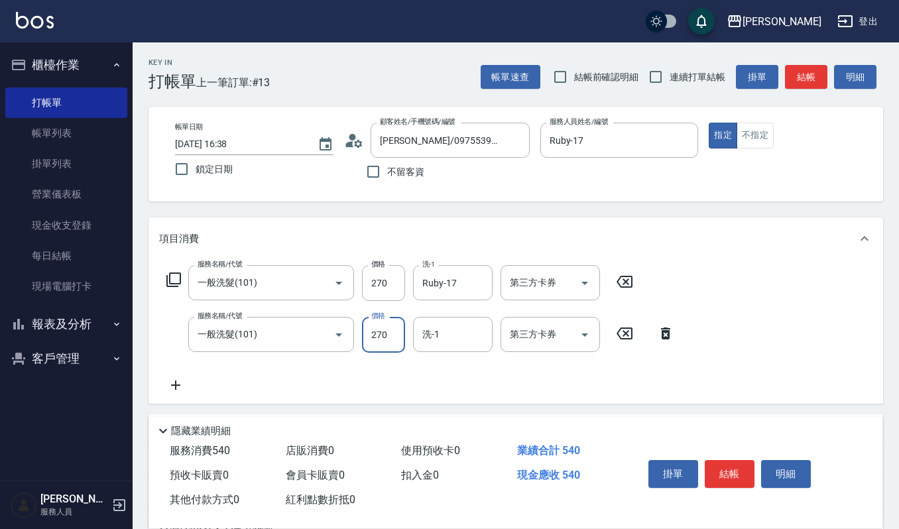
type input "270"
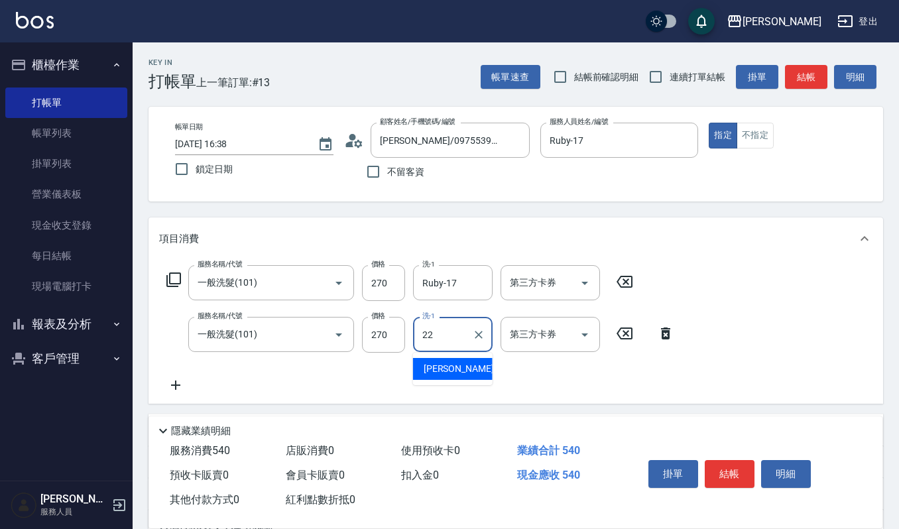
type input "宜芳-22"
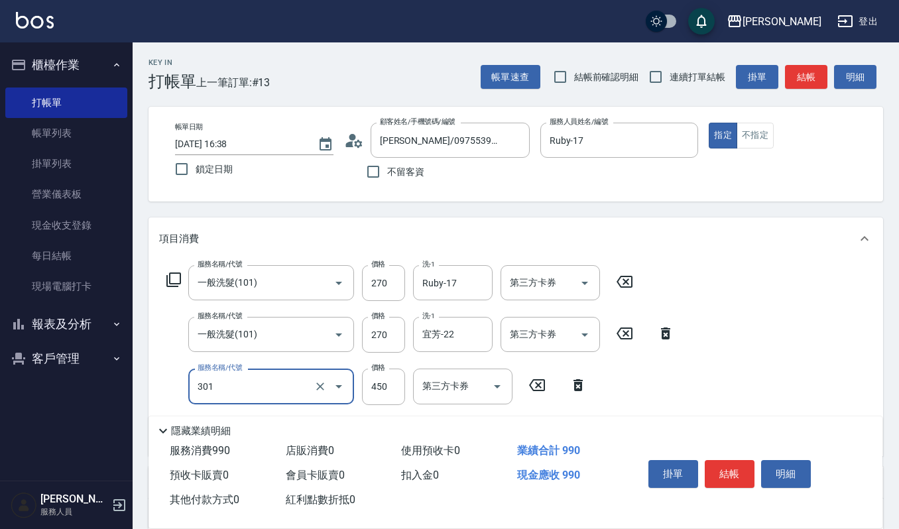
type input "創意剪髮(301)"
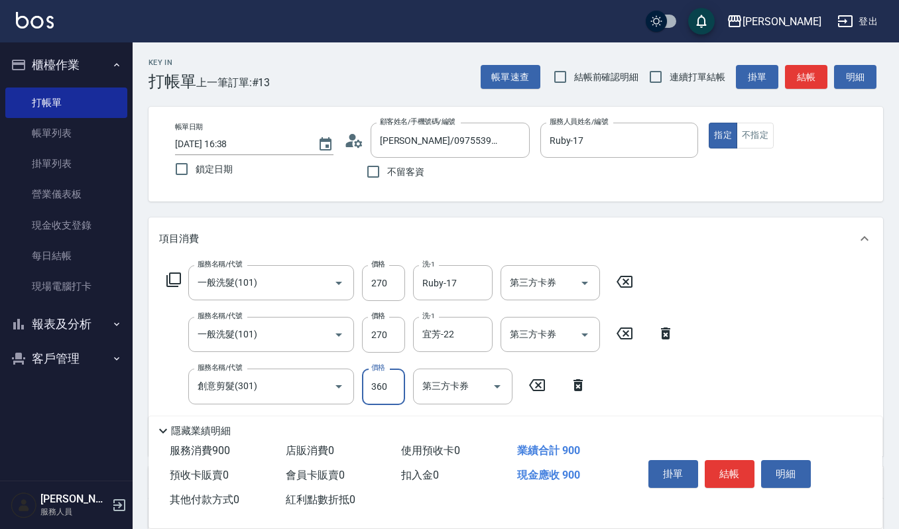
type input "360"
click at [796, 473] on button "明細" at bounding box center [786, 474] width 50 height 28
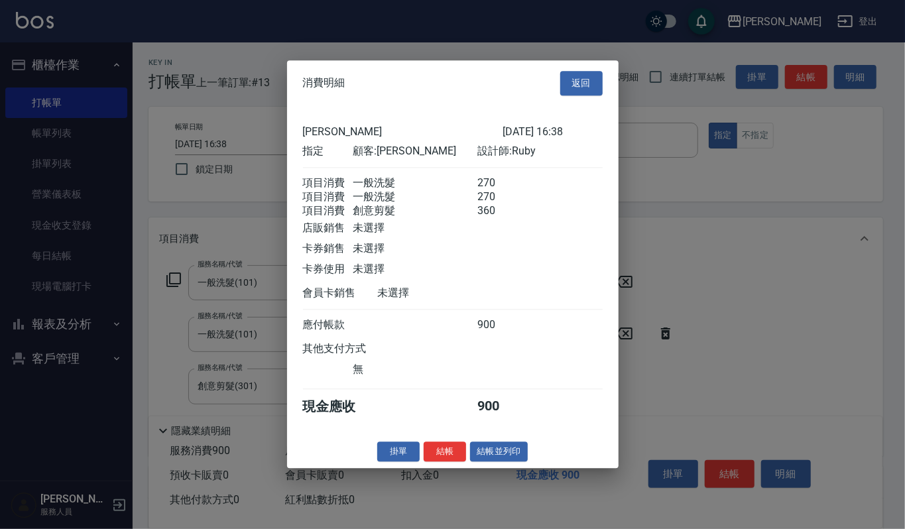
click at [514, 462] on button "結帳並列印" at bounding box center [499, 452] width 58 height 21
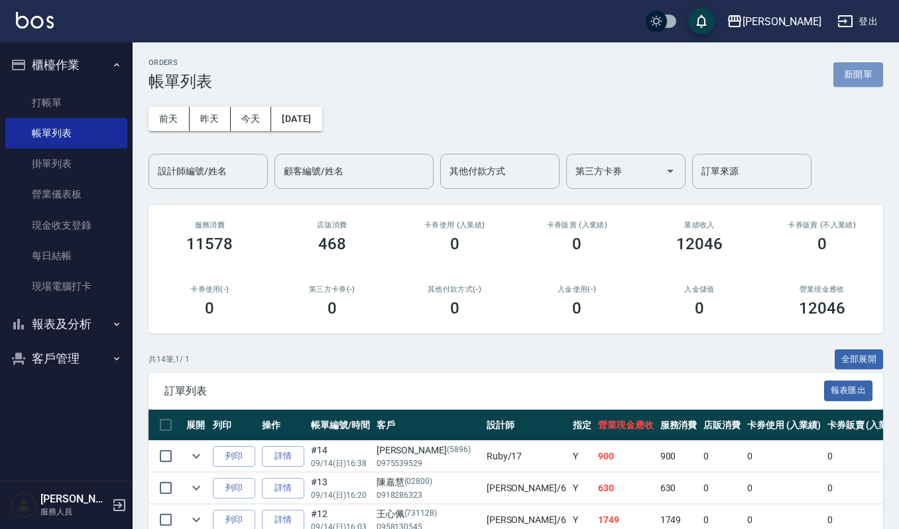
drag, startPoint x: 860, startPoint y: 74, endPoint x: 849, endPoint y: 74, distance: 10.6
click at [860, 74] on button "新開單" at bounding box center [858, 74] width 50 height 25
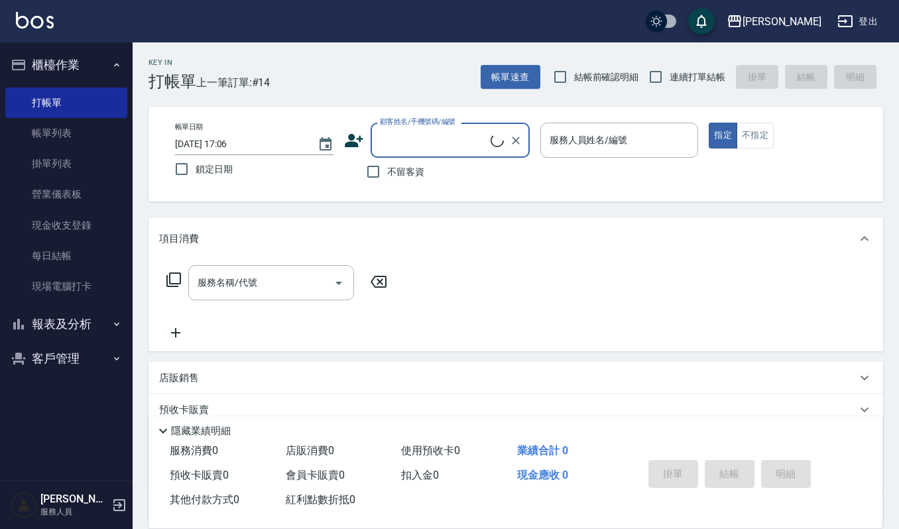
click at [455, 133] on input "顧客姓名/手機號碼/編號" at bounding box center [434, 140] width 114 height 23
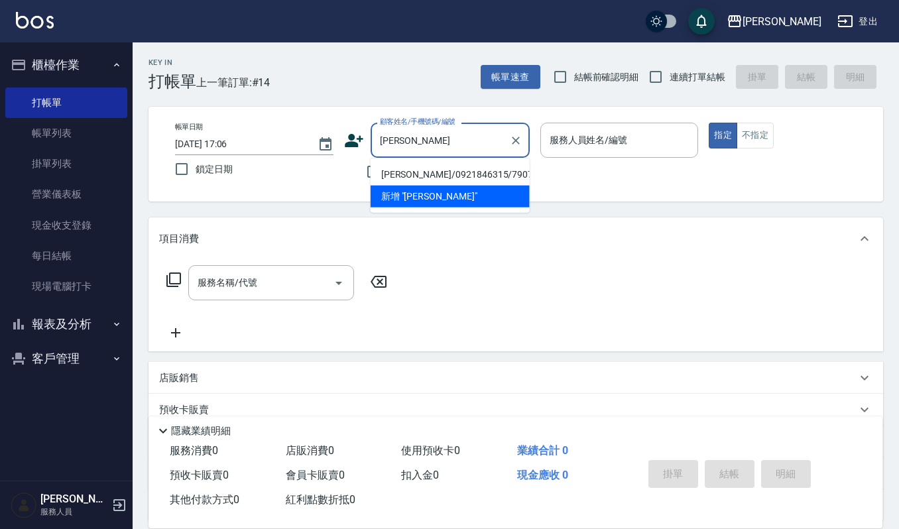
click at [422, 168] on li "劉孟昕/0921846315/790710" at bounding box center [450, 175] width 159 height 22
type input "劉孟昕/0921846315/790710"
type input "Joalin-6"
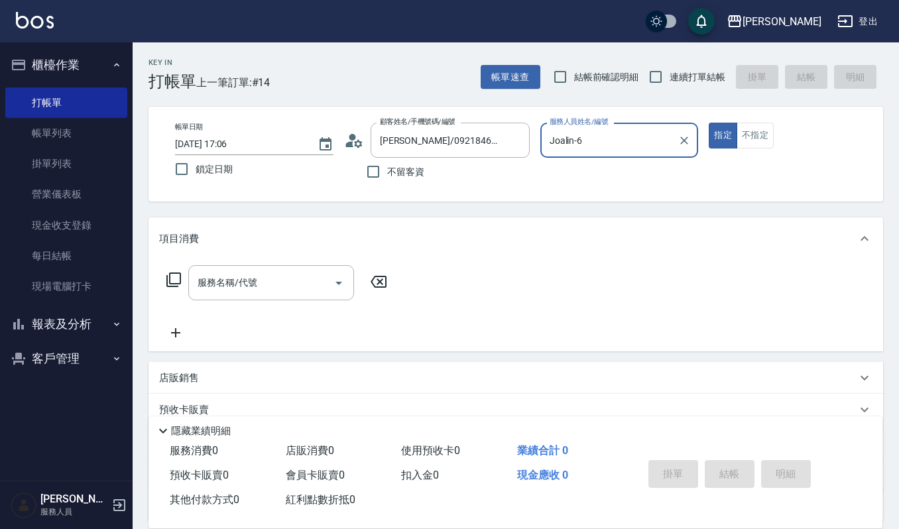
click at [348, 142] on icon at bounding box center [349, 144] width 8 height 6
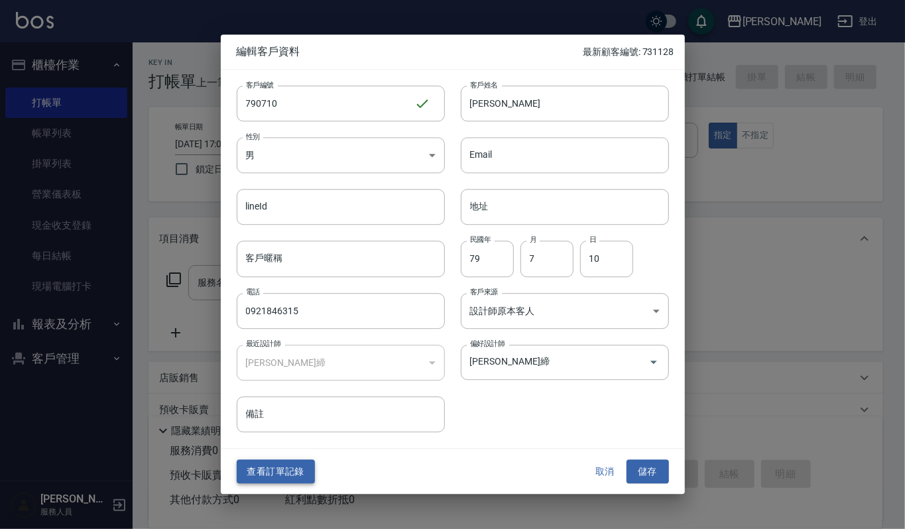
click at [280, 465] on button "查看訂單記錄" at bounding box center [276, 471] width 78 height 25
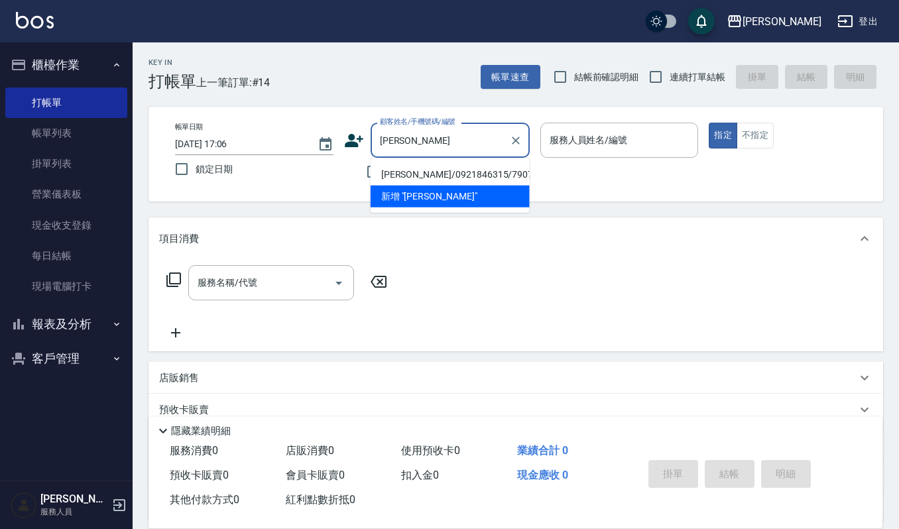
drag, startPoint x: 485, startPoint y: 168, endPoint x: 453, endPoint y: 135, distance: 45.5
click at [485, 164] on li "劉孟昕/0921846315/790710" at bounding box center [450, 175] width 159 height 22
type input "劉孟昕/0921846315/790710"
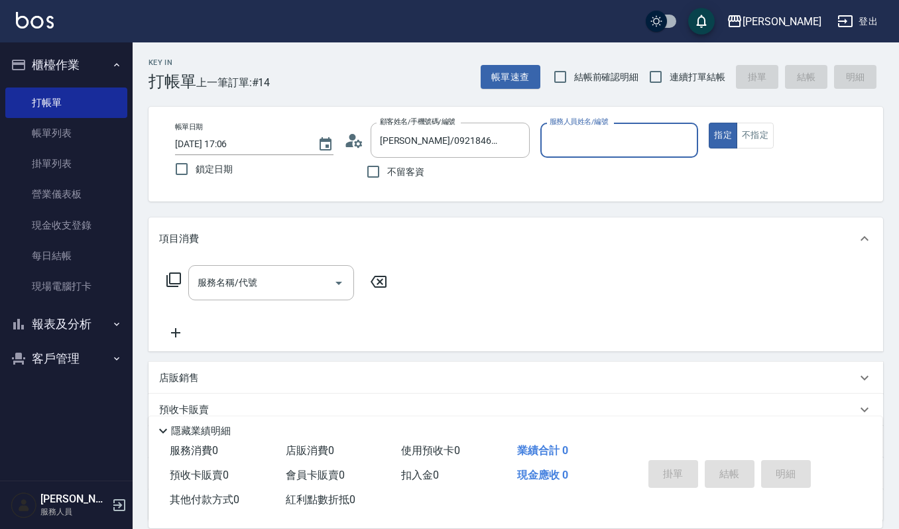
type input "Joalin-6"
click at [231, 282] on input "服務名稱/代號" at bounding box center [261, 282] width 134 height 23
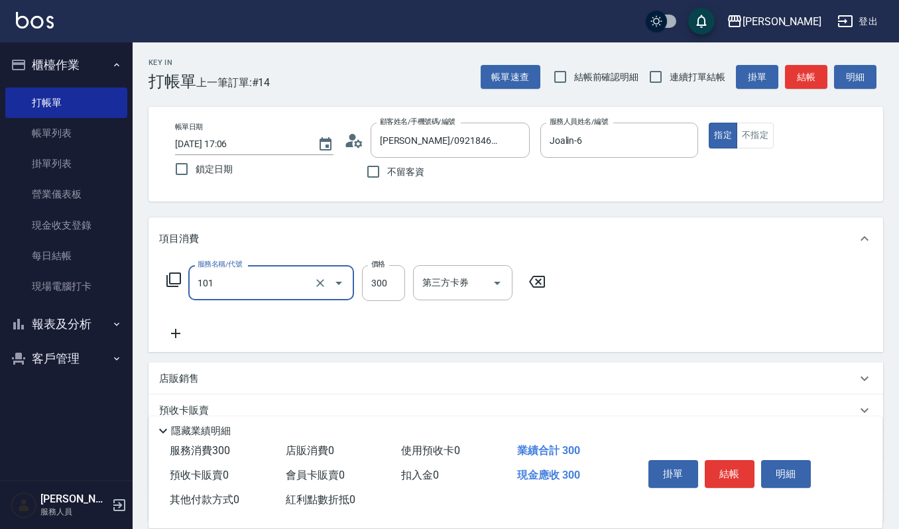
type input "一般洗髮(101)"
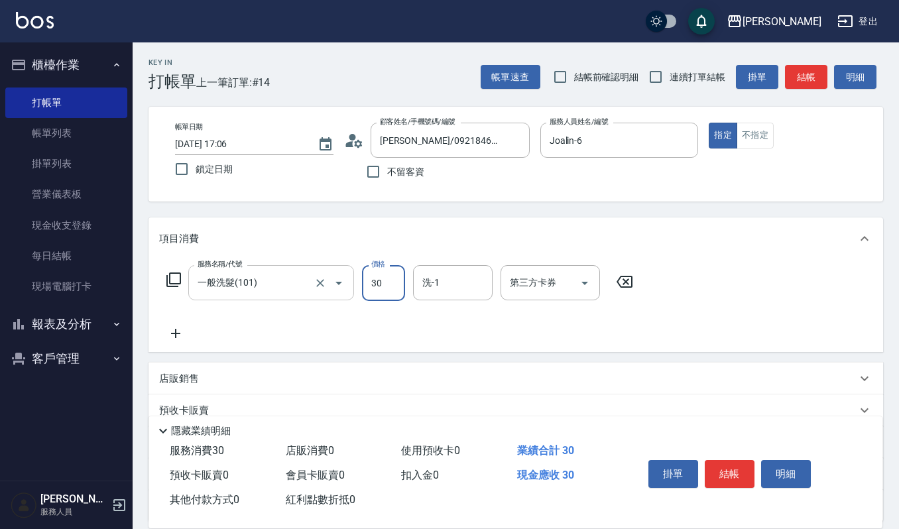
type input "300"
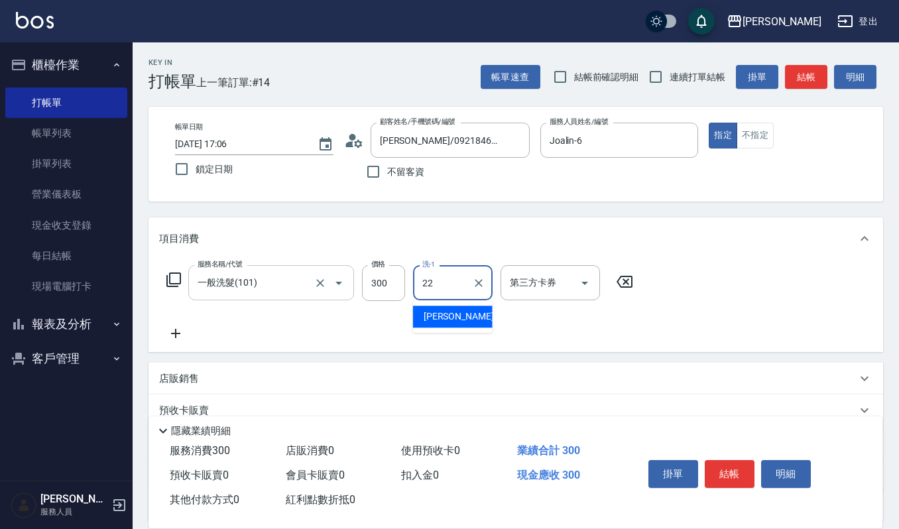
type input "宜芳-22"
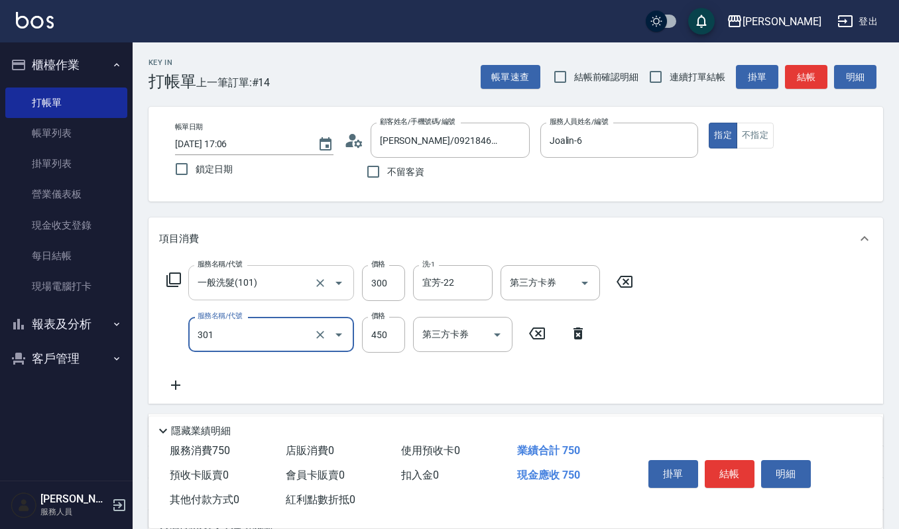
type input "創意剪髮(301)"
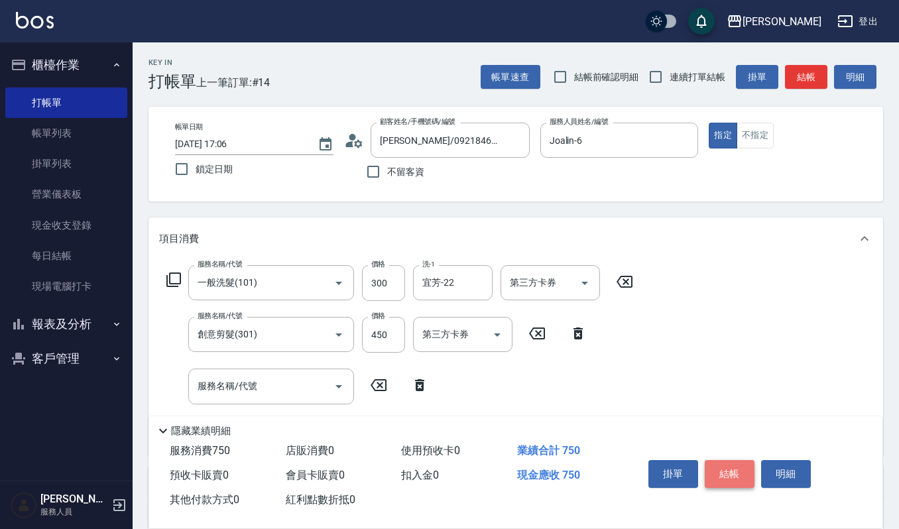
click at [741, 464] on button "結帳" at bounding box center [730, 474] width 50 height 28
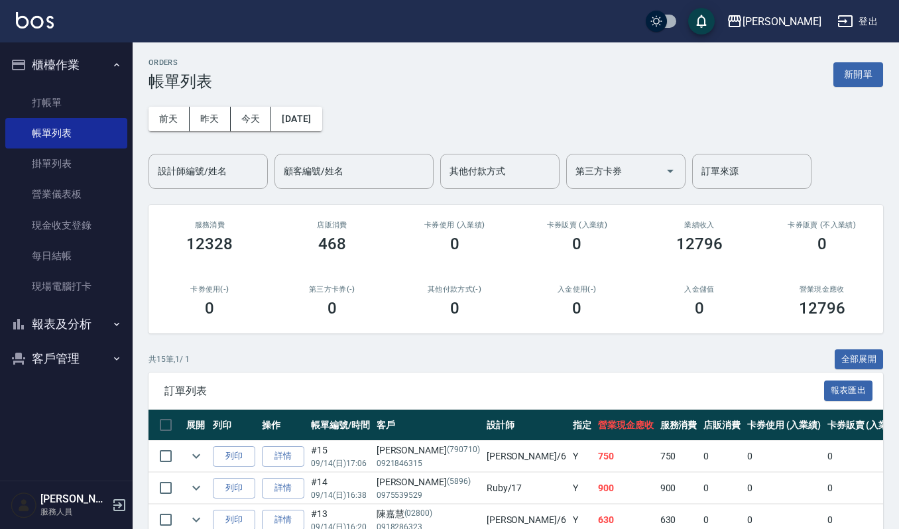
click at [234, 404] on div "訂單列表 報表匯出" at bounding box center [516, 391] width 735 height 36
click at [231, 464] on button "列印" at bounding box center [234, 456] width 42 height 21
click at [846, 85] on button "新開單" at bounding box center [858, 74] width 50 height 25
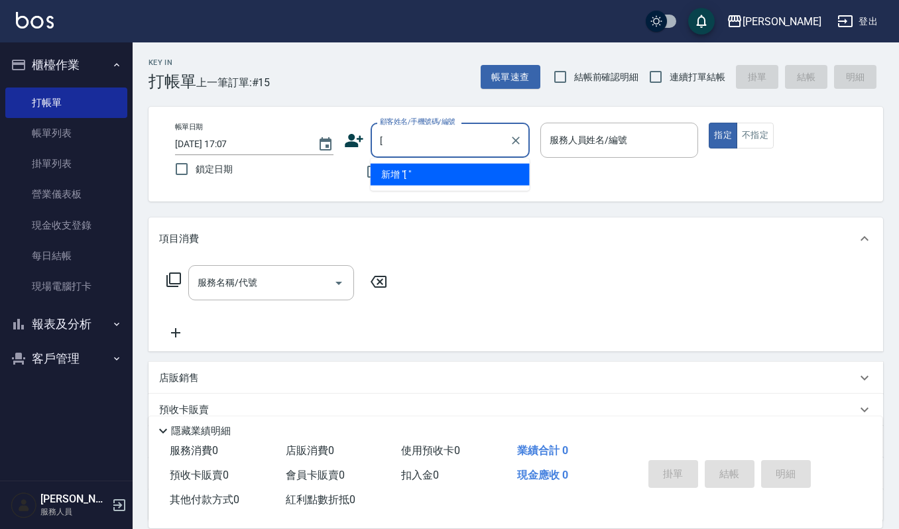
type input "["
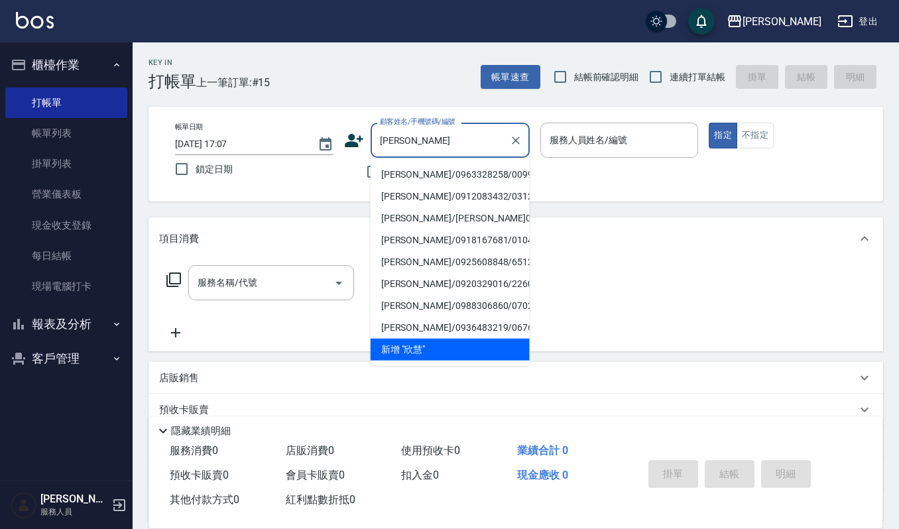
type input "欣"
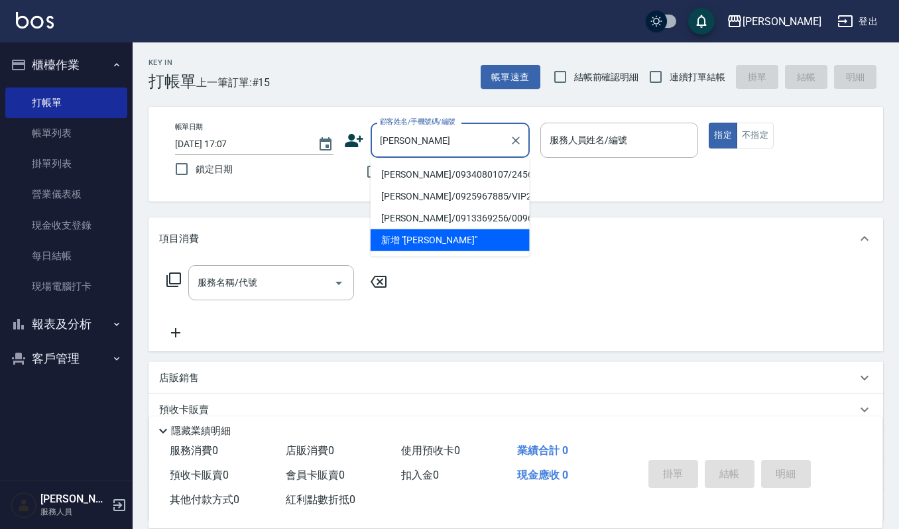
type input "陳銘峰/0934080107/24563"
type input "Ruby-17"
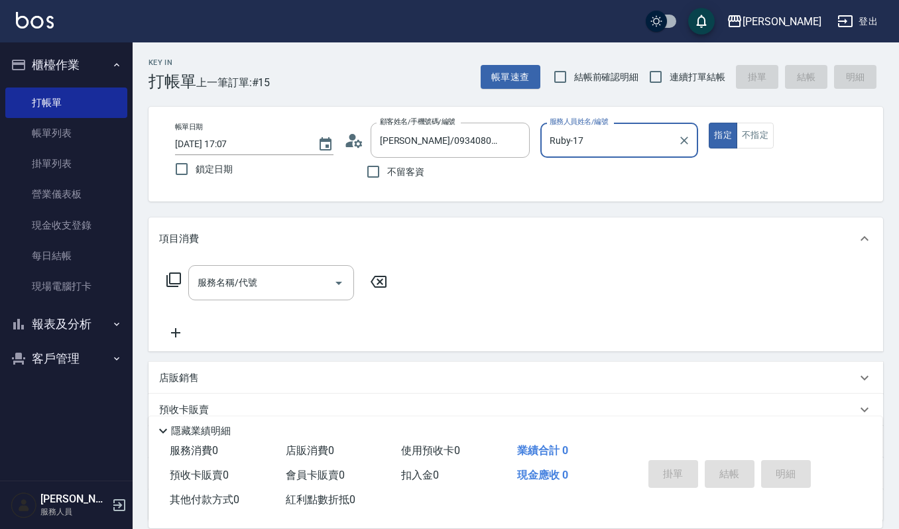
click at [709, 123] on button "指定" at bounding box center [723, 136] width 29 height 26
type button "true"
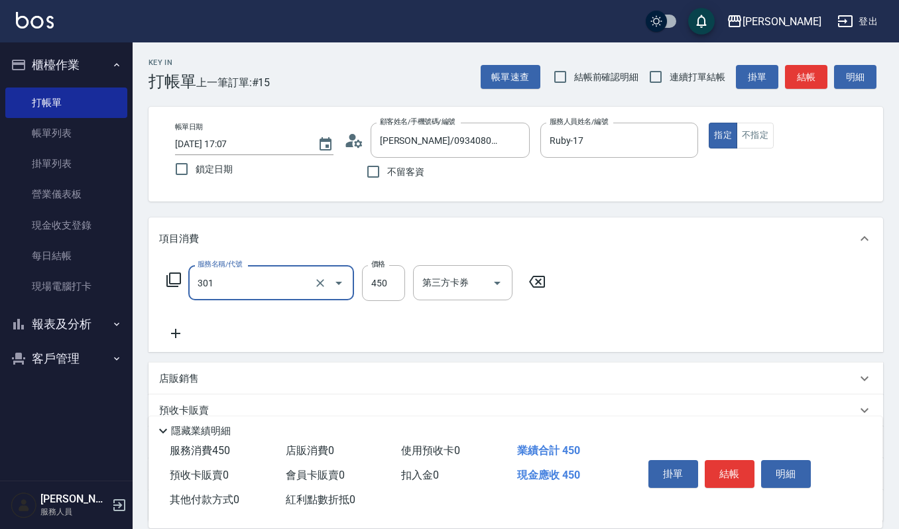
type input "創意剪髮(301)"
type input "250"
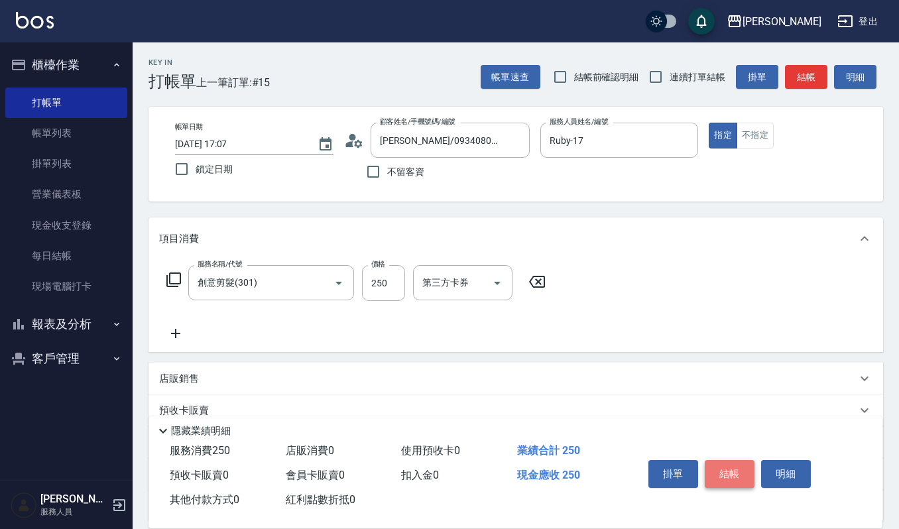
click at [741, 470] on button "結帳" at bounding box center [730, 474] width 50 height 28
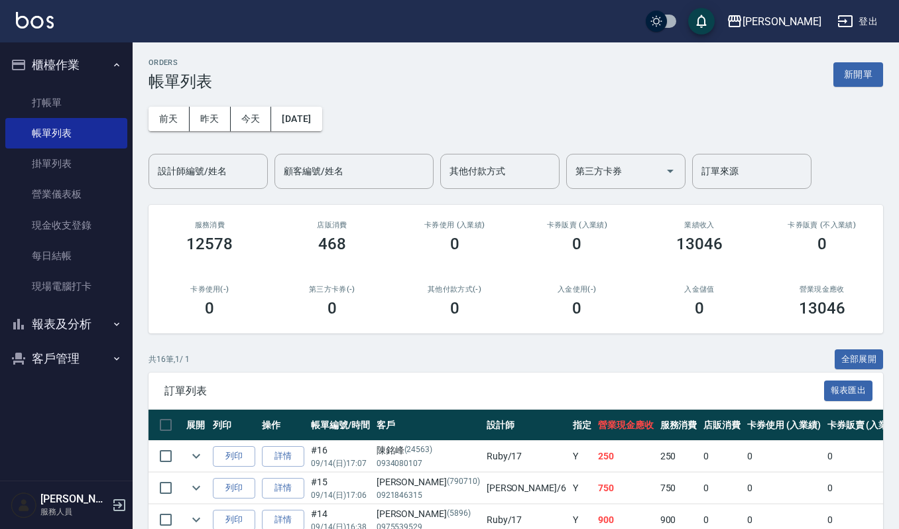
click at [182, 171] on input "設計師編號/姓名" at bounding box center [207, 171] width 107 height 23
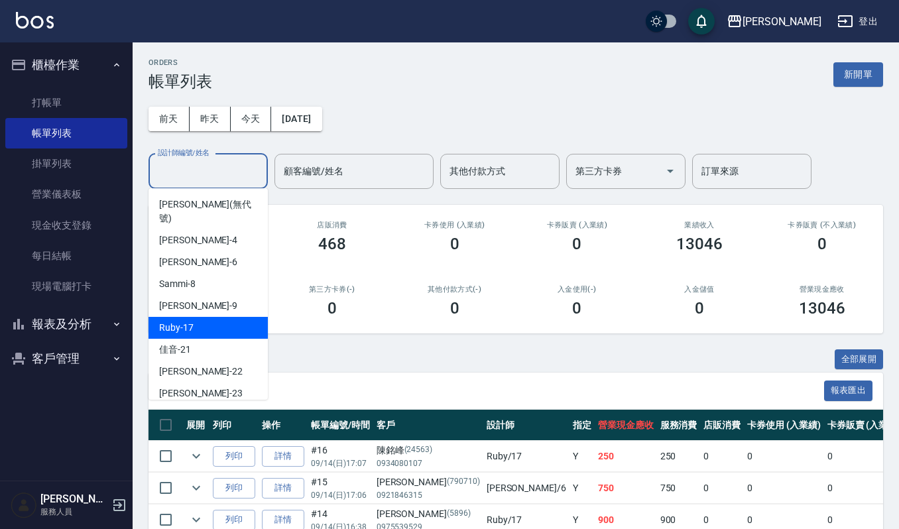
click at [175, 321] on span "Ruby -17" at bounding box center [176, 328] width 34 height 14
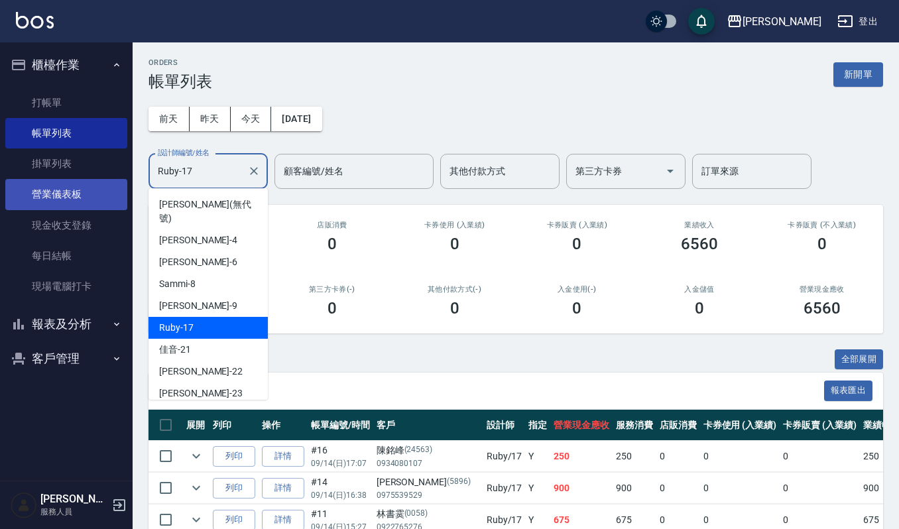
drag, startPoint x: 217, startPoint y: 163, endPoint x: 24, endPoint y: 181, distance: 194.4
click at [24, 181] on div "上越傑森 登出 櫃檯作業 打帳單 帳單列表 掛單列表 營業儀表板 現金收支登錄 每日結帳 現場電腦打卡 報表及分析 報表目錄 店家區間累計表 店家日報表 互助…" at bounding box center [449, 373] width 899 height 747
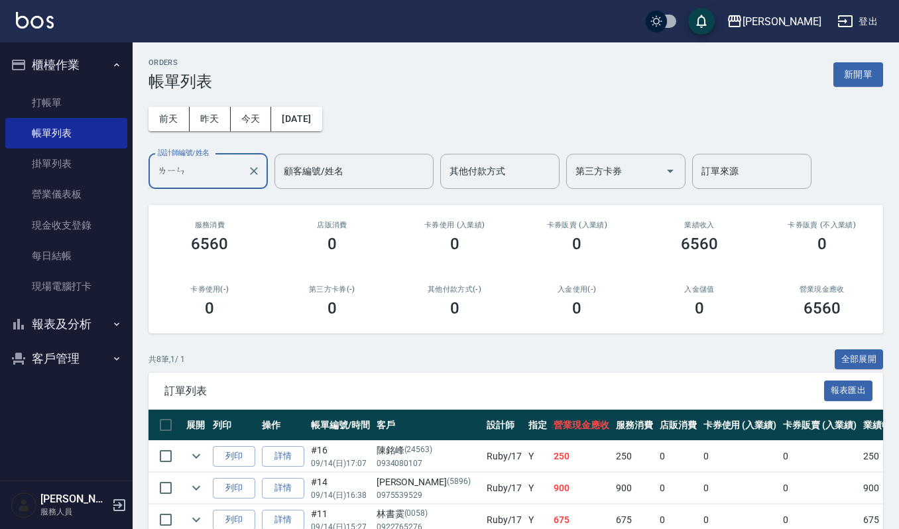
type input "林"
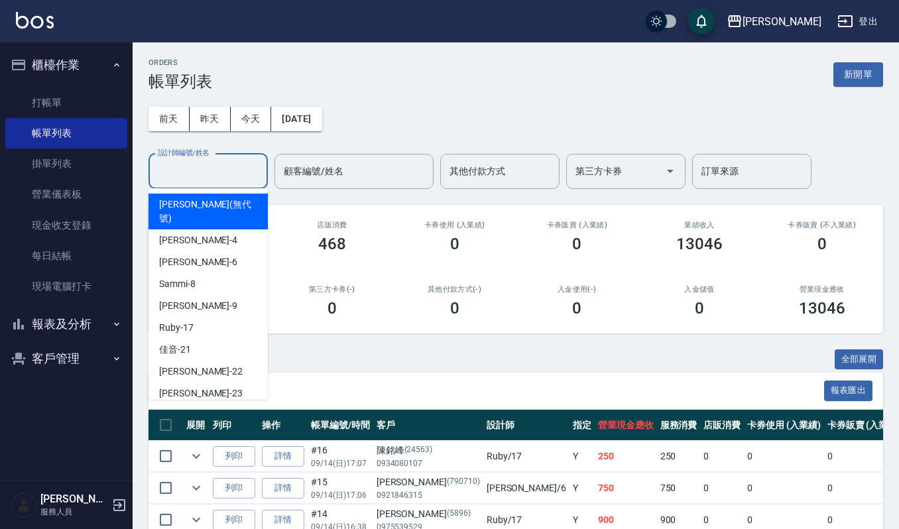
click at [829, 66] on div "ORDERS 帳單列表 新開單" at bounding box center [516, 74] width 735 height 32
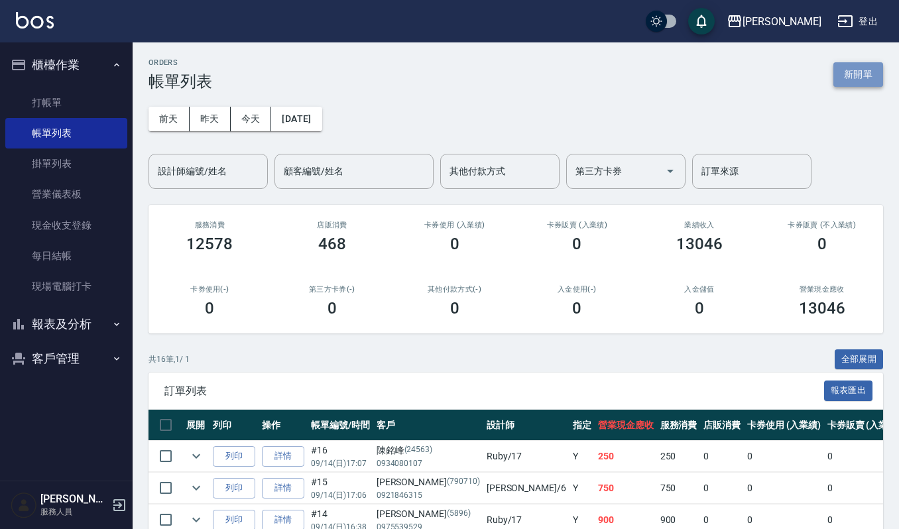
click at [858, 70] on button "新開單" at bounding box center [858, 74] width 50 height 25
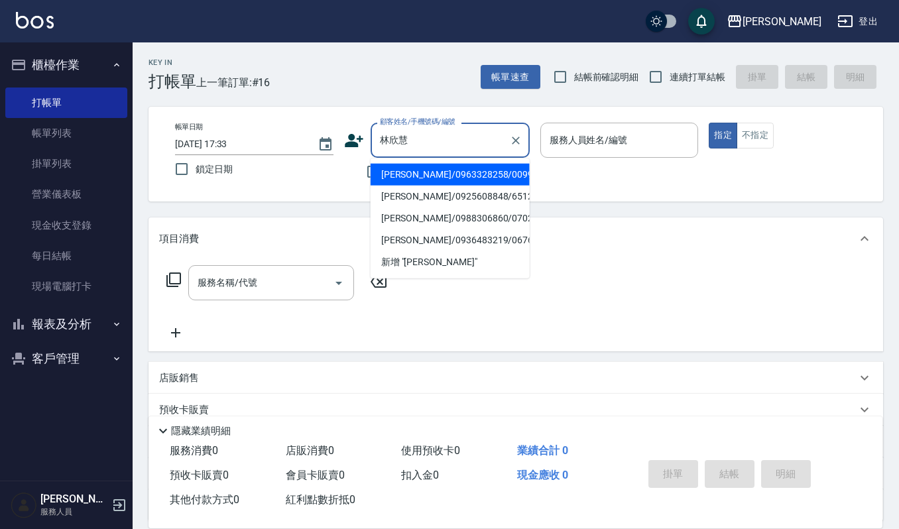
drag, startPoint x: 412, startPoint y: 145, endPoint x: 226, endPoint y: 134, distance: 186.6
click at [226, 134] on div "帳單日期 2025/09/14 17:33 鎖定日期 顧客姓名/手機號碼/編號 林欣慧 顧客姓名/手機號碼/編號 不留客資 服務人員姓名/編號 服務人員姓名/…" at bounding box center [515, 154] width 703 height 63
type input "林欣慧"
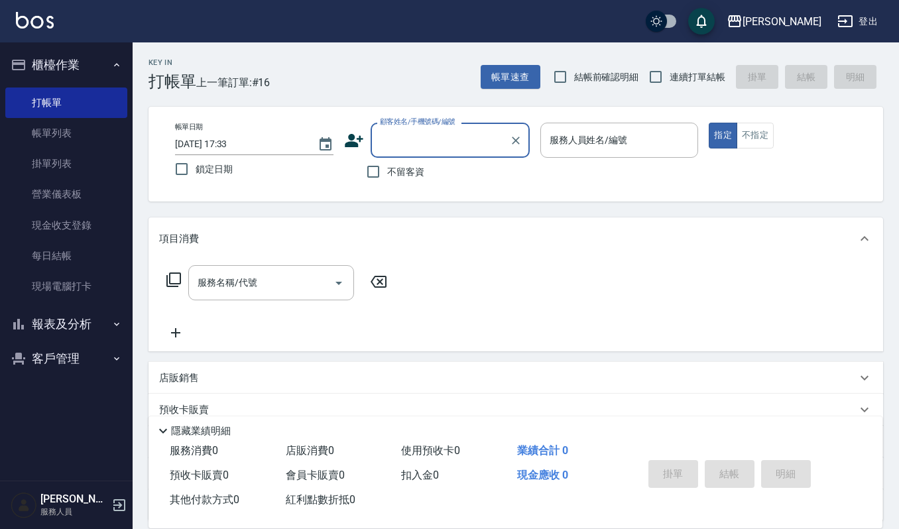
paste input "0963328258"
click at [419, 172] on li "林欣慧/0963328258/00993" at bounding box center [450, 175] width 159 height 22
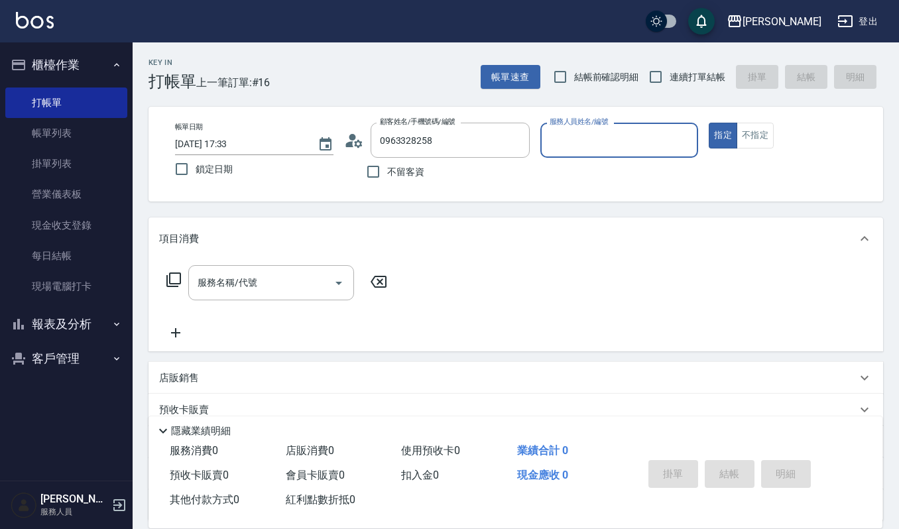
type input "林欣慧/0963328258/00993"
type input "Joalin-6"
drag, startPoint x: 253, startPoint y: 274, endPoint x: 242, endPoint y: 271, distance: 11.1
click at [251, 274] on input "服務名稱/代號" at bounding box center [261, 282] width 134 height 23
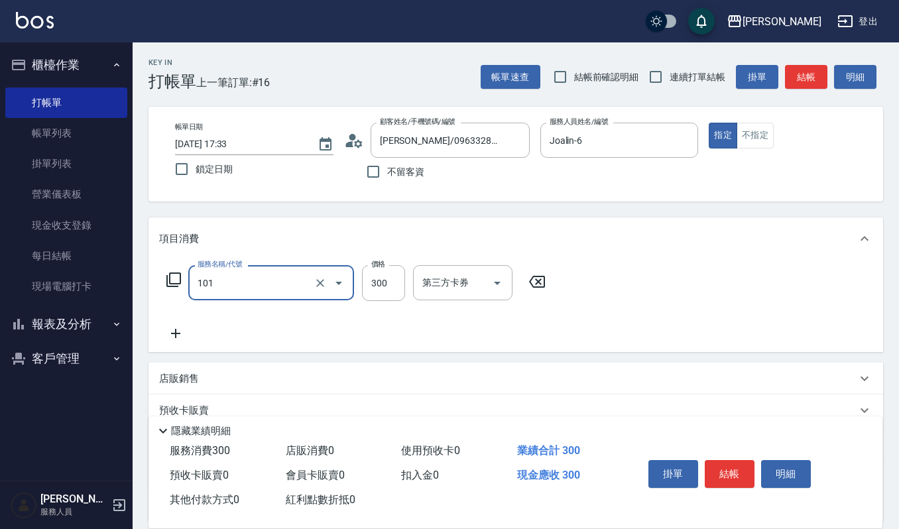
type input "一般洗髮(101)"
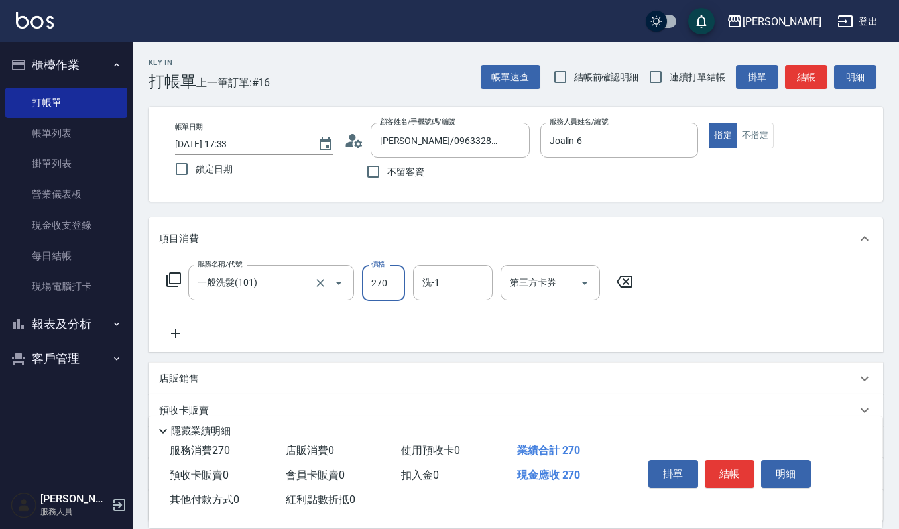
type input "270"
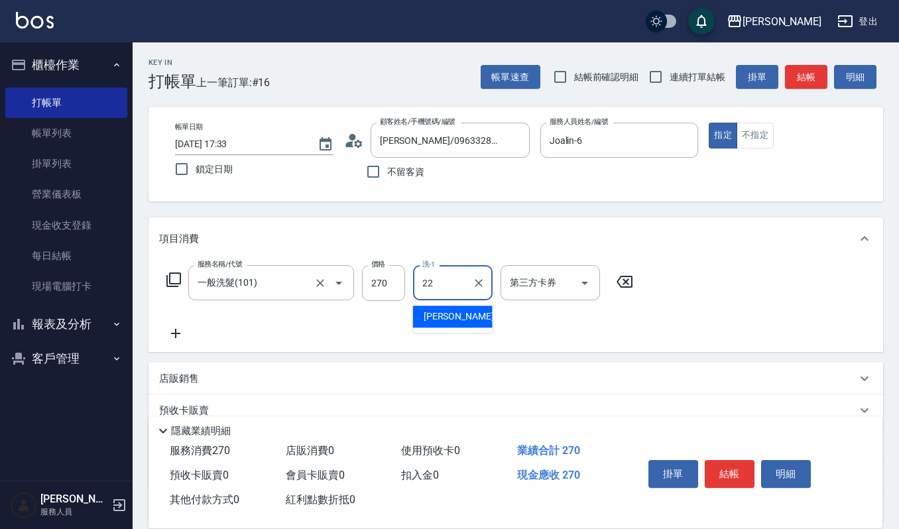
type input "宜芳-22"
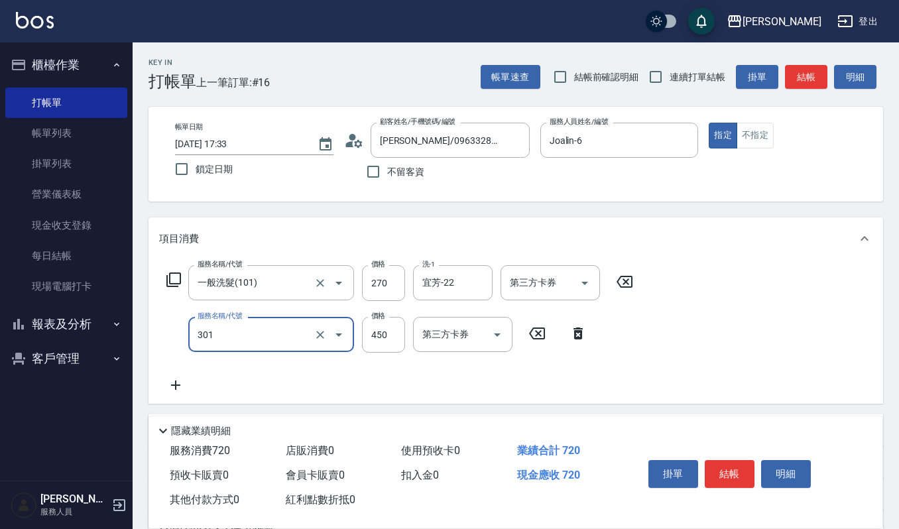
type input "創意剪髮(301)"
type input "405"
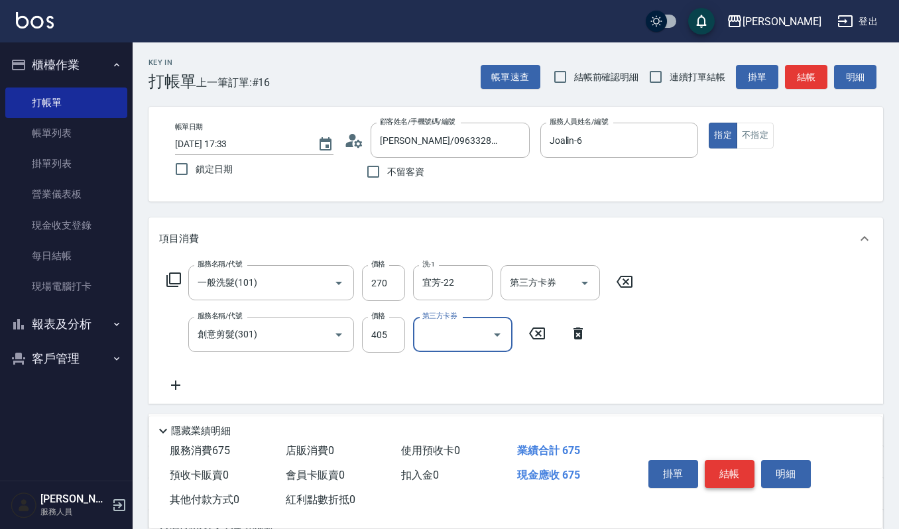
click at [736, 478] on button "結帳" at bounding box center [730, 474] width 50 height 28
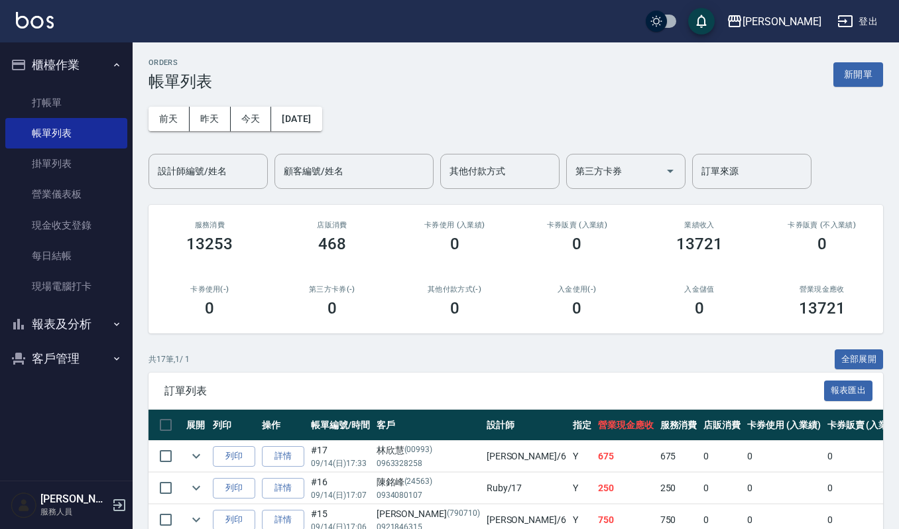
click at [300, 335] on div "ORDERS 帳單列表 新開單 前天 昨天 今天 2025/09/14 設計師編號/姓名 設計師編號/姓名 顧客編號/姓名 顧客編號/姓名 其他付款方式 其他…" at bounding box center [516, 537] width 766 height 991
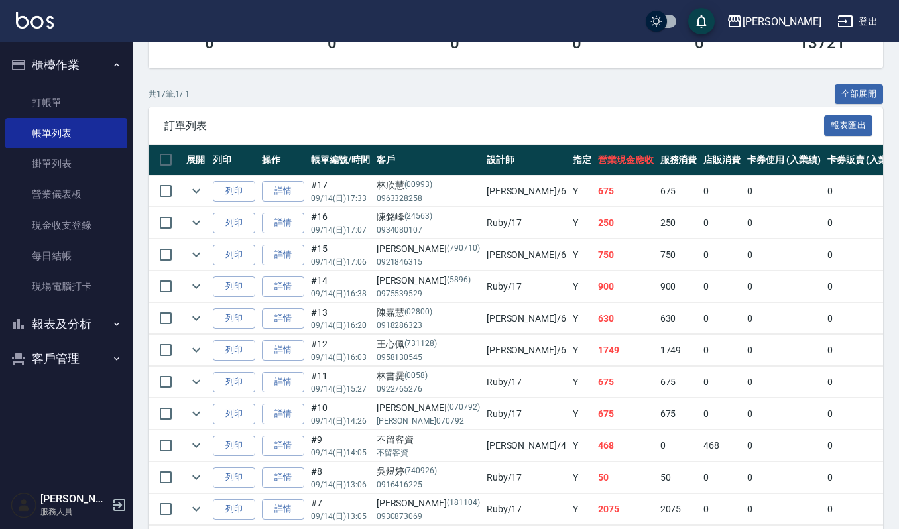
scroll to position [353, 0]
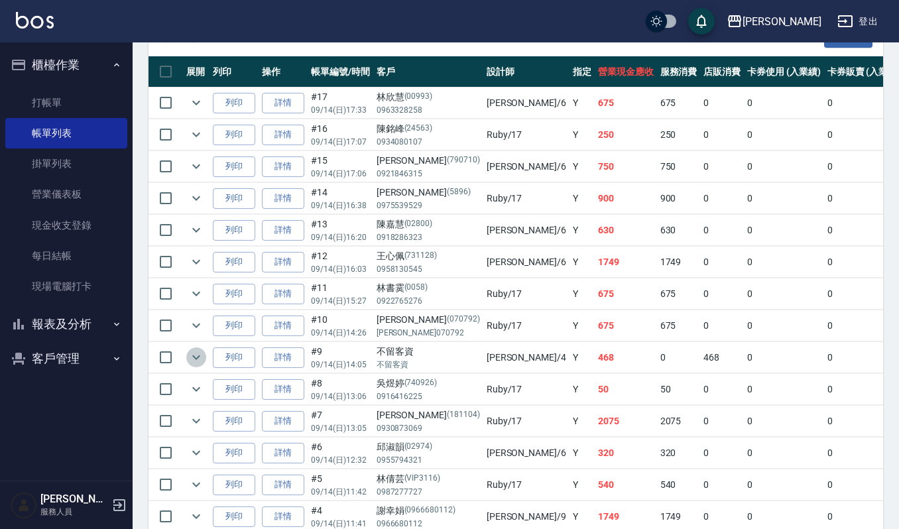
click at [195, 363] on icon "expand row" at bounding box center [196, 357] width 16 height 16
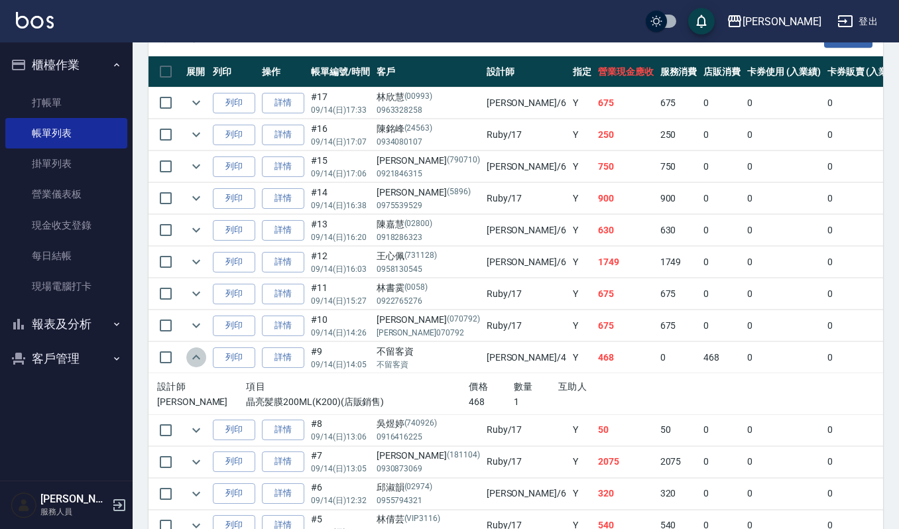
click at [195, 363] on icon "expand row" at bounding box center [196, 357] width 16 height 16
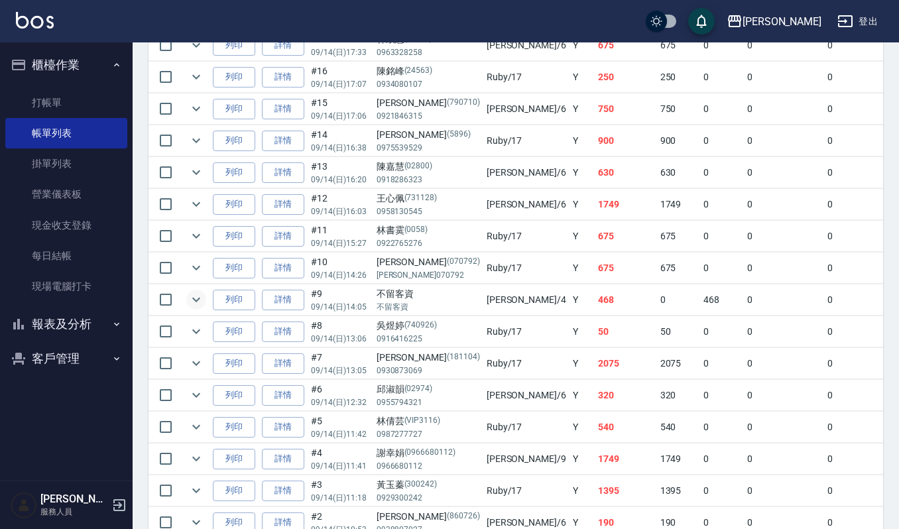
scroll to position [442, 0]
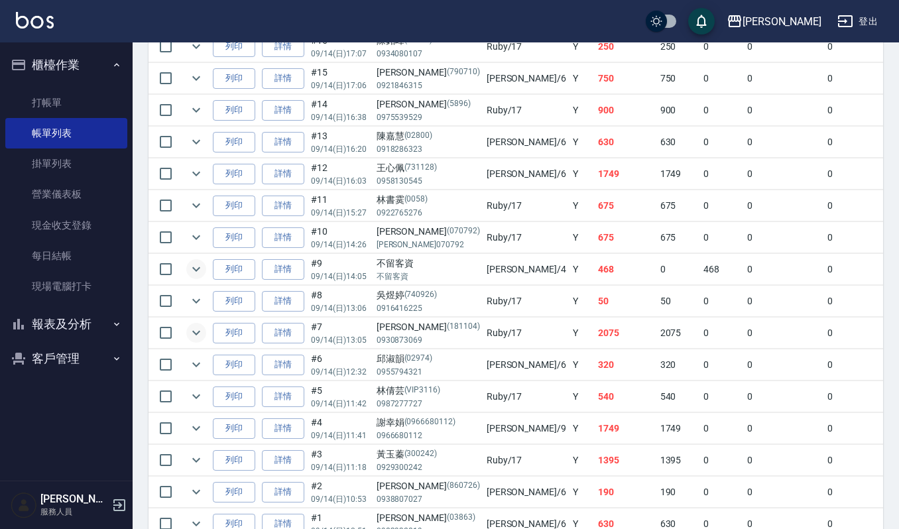
click at [198, 341] on icon "expand row" at bounding box center [196, 333] width 16 height 16
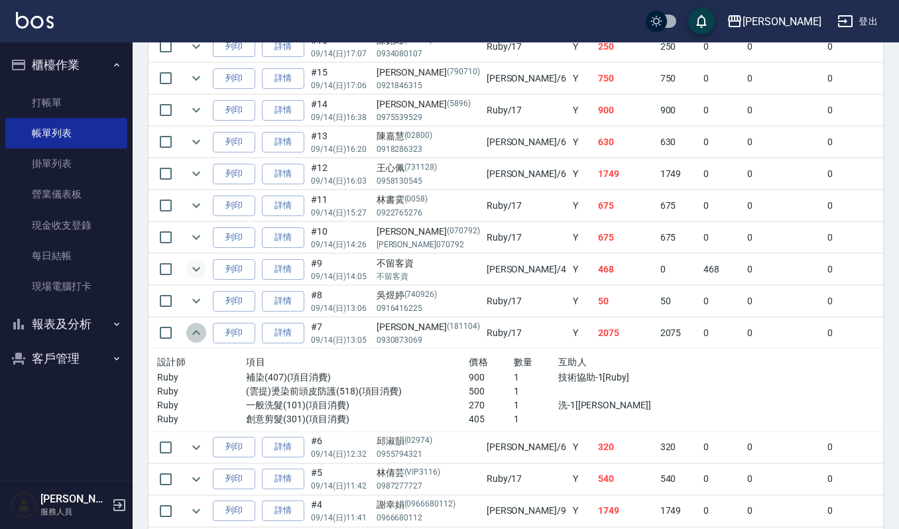
click at [198, 341] on icon "expand row" at bounding box center [196, 333] width 16 height 16
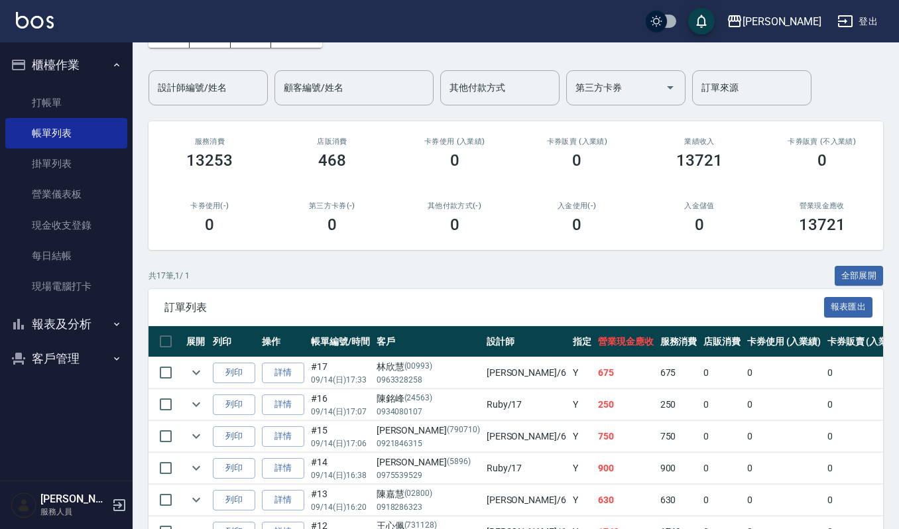
scroll to position [0, 0]
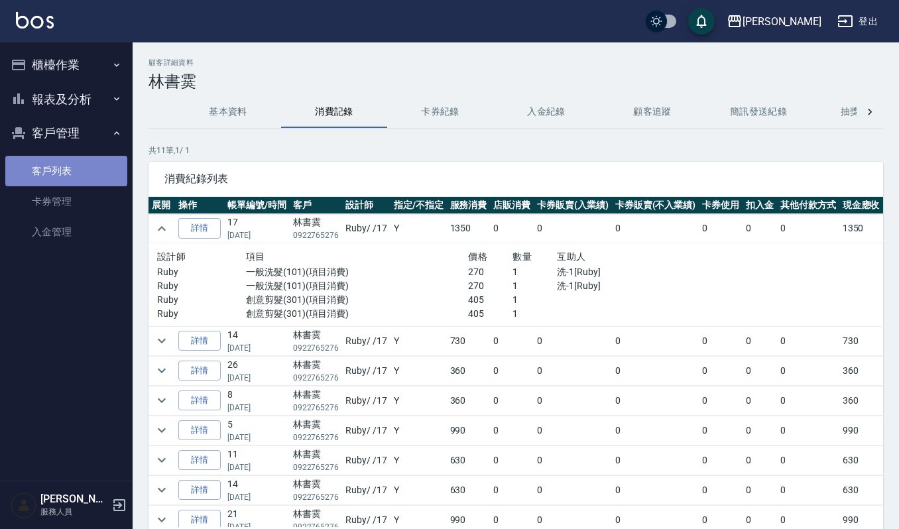
click at [96, 156] on link "客戶列表" at bounding box center [66, 171] width 122 height 30
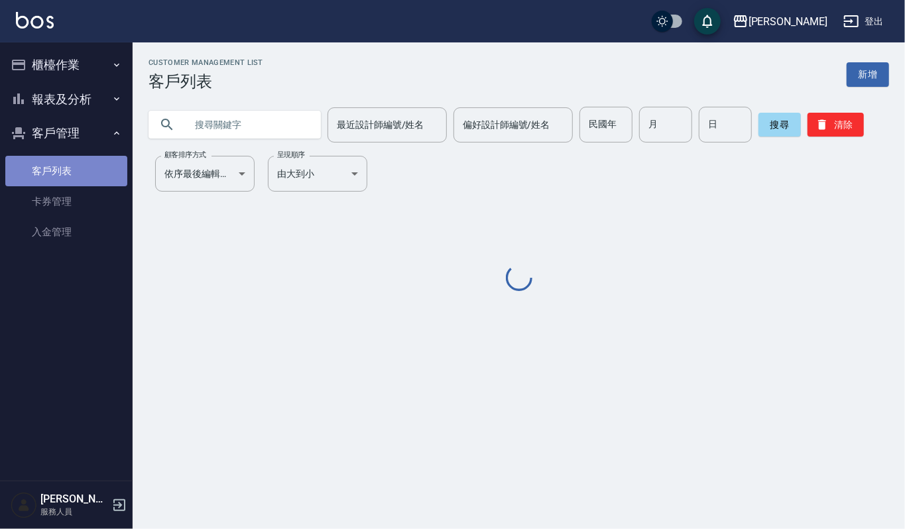
click at [95, 158] on link "客戶列表" at bounding box center [66, 171] width 122 height 30
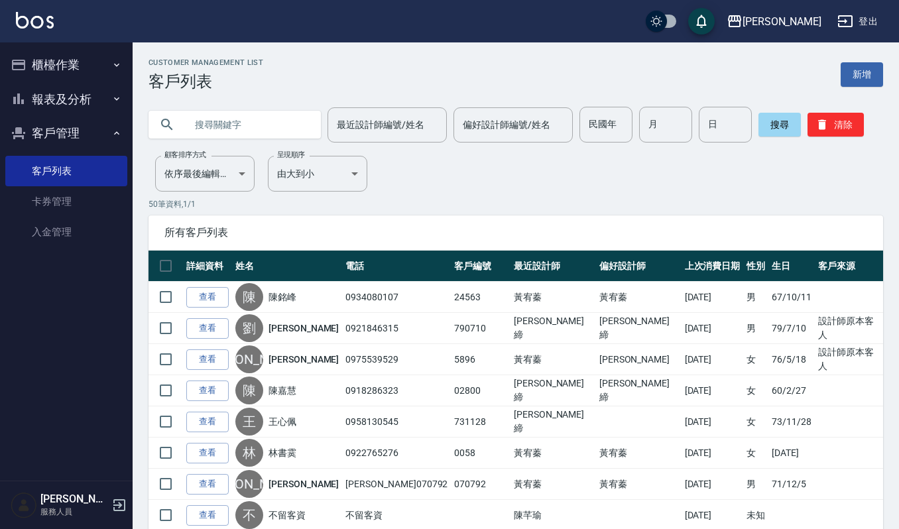
click at [205, 126] on input "text" at bounding box center [248, 125] width 125 height 36
paste input "林欣慧"
type input "林欣慧"
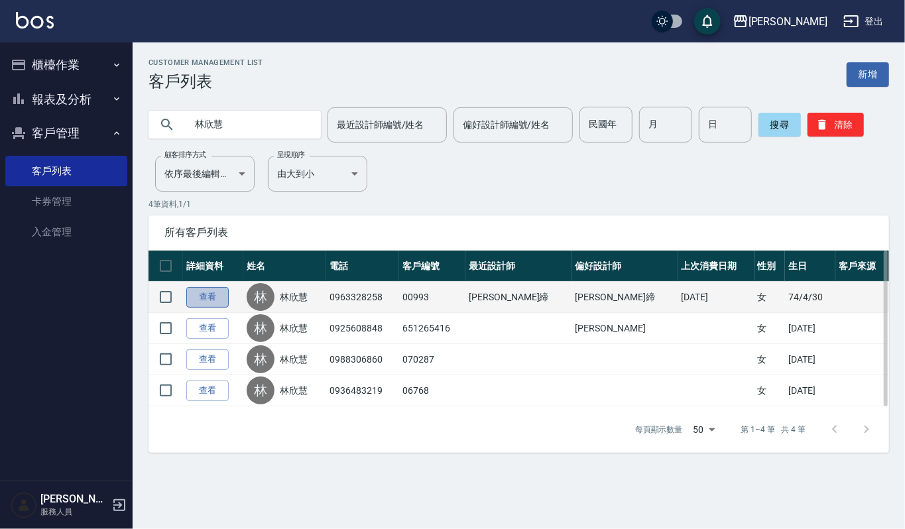
click at [195, 295] on link "查看" at bounding box center [207, 297] width 42 height 21
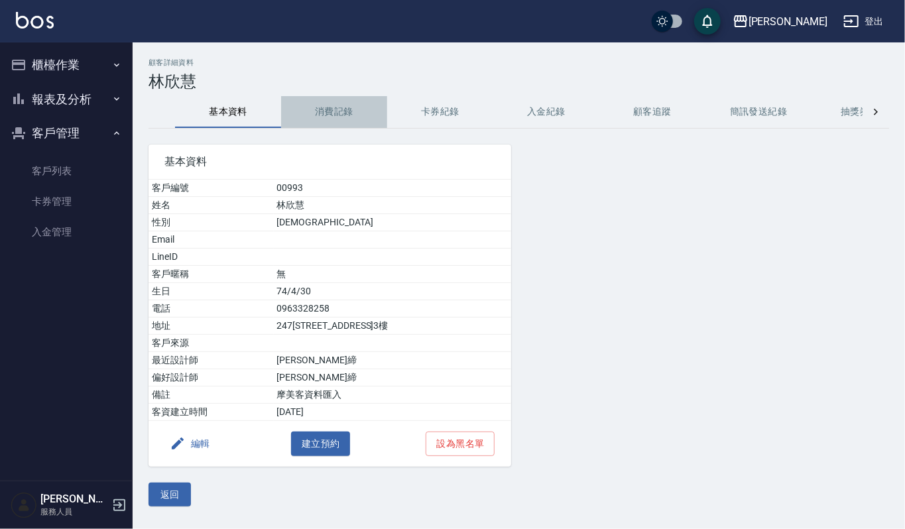
click at [355, 111] on button "消費記錄" at bounding box center [334, 112] width 106 height 32
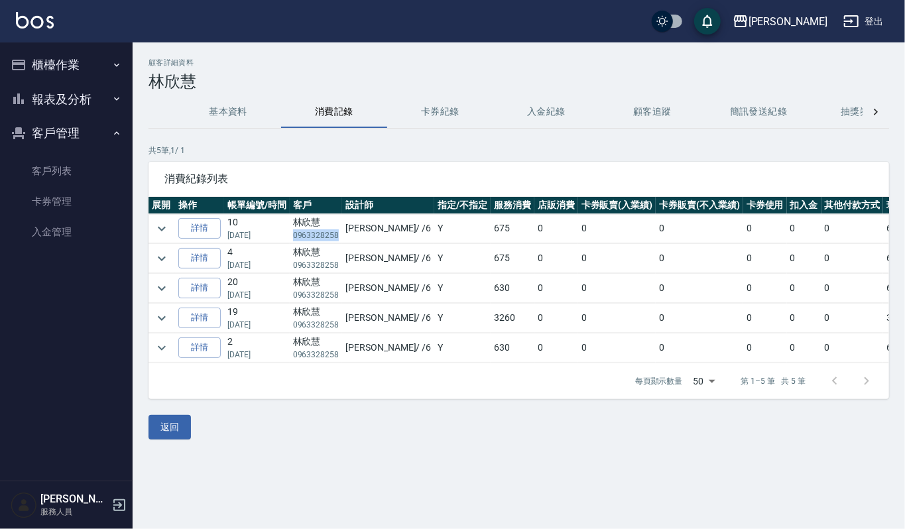
drag, startPoint x: 292, startPoint y: 233, endPoint x: 339, endPoint y: 236, distance: 47.8
click at [339, 236] on td "[PERSON_NAME]0963328258" at bounding box center [316, 228] width 53 height 29
copy p "0963328258"
